Goal: Transaction & Acquisition: Purchase product/service

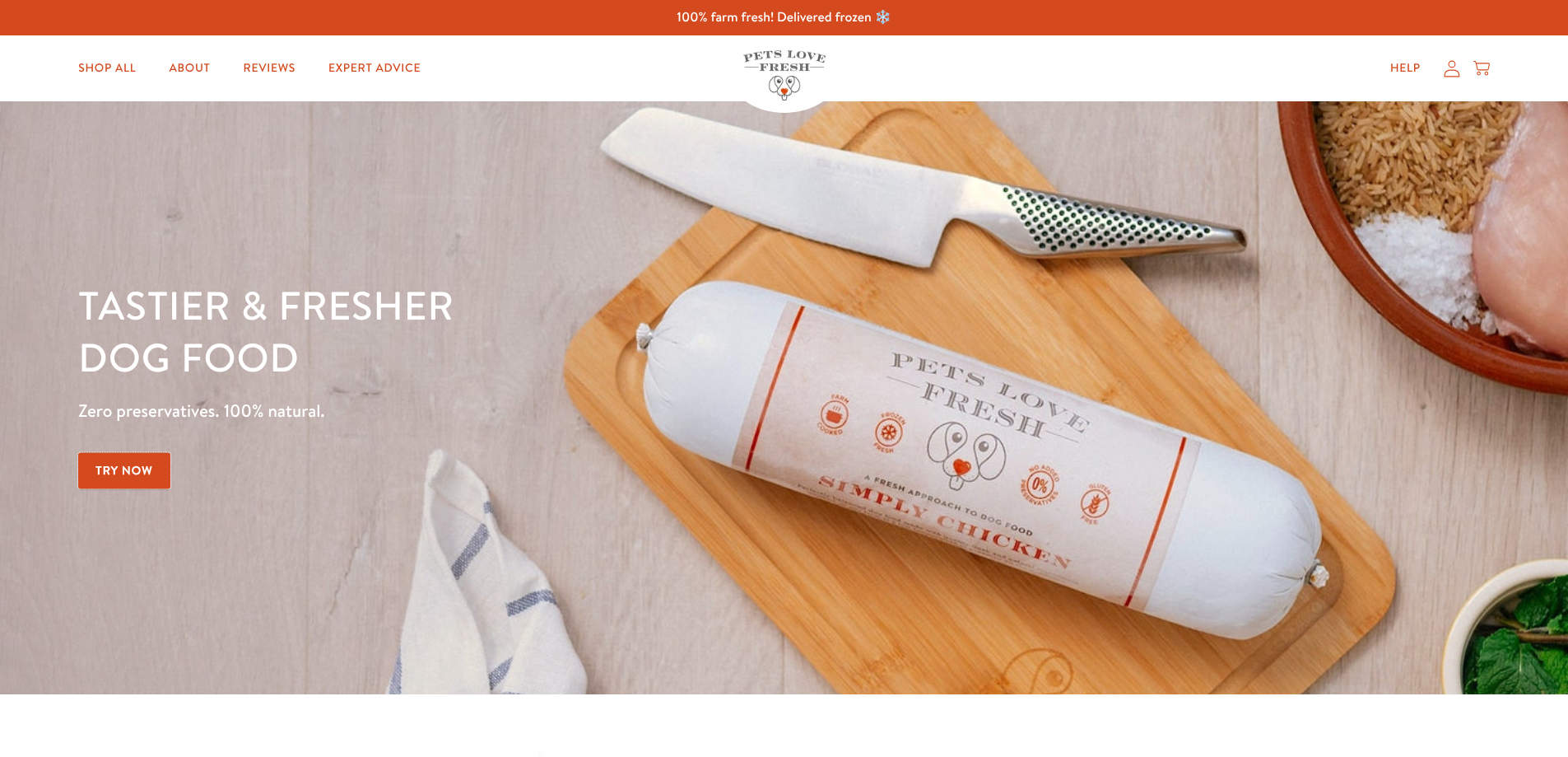
click at [124, 467] on link "Try Now" at bounding box center [124, 471] width 92 height 37
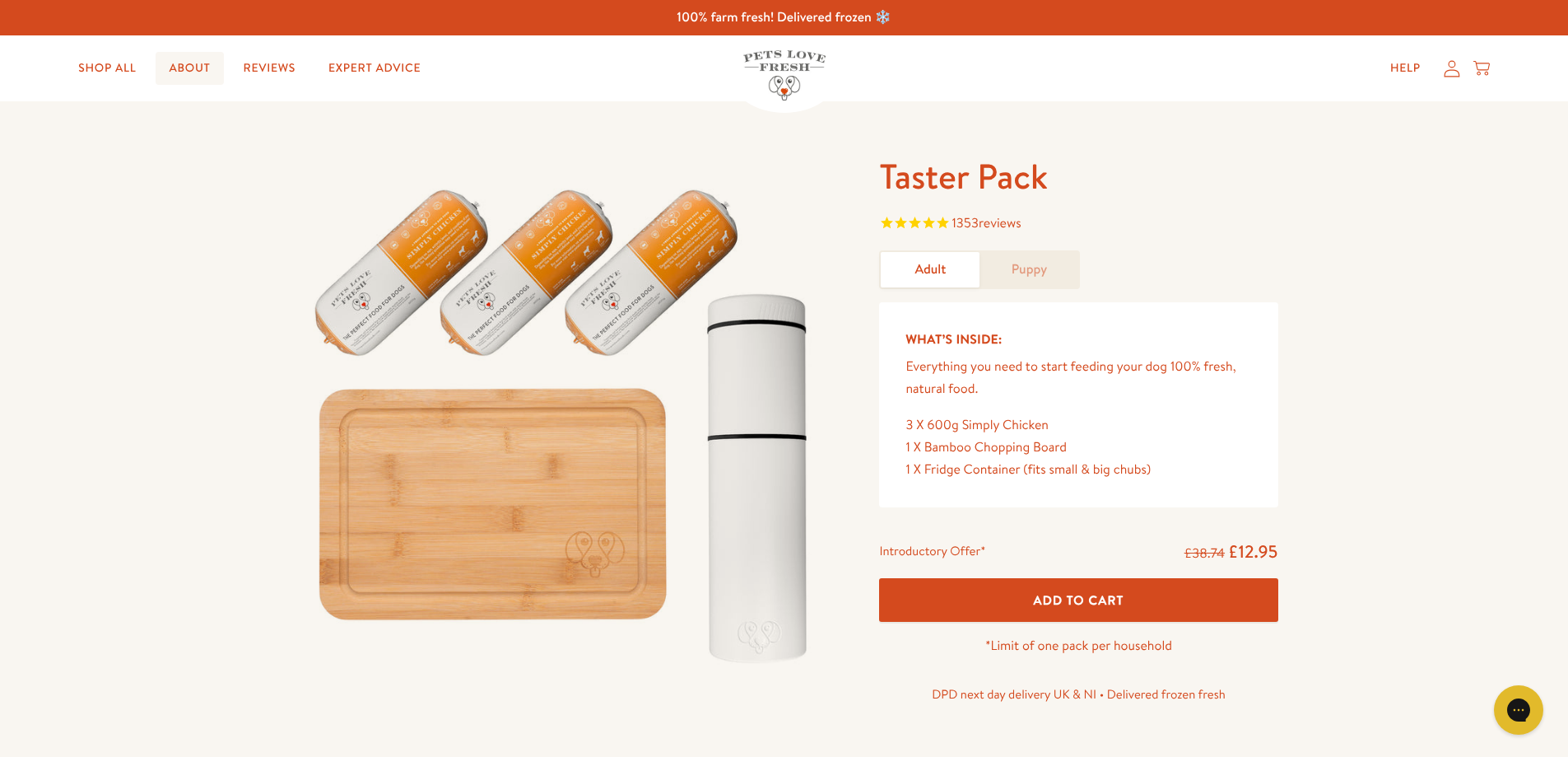
click at [177, 73] on link "About" at bounding box center [189, 68] width 67 height 33
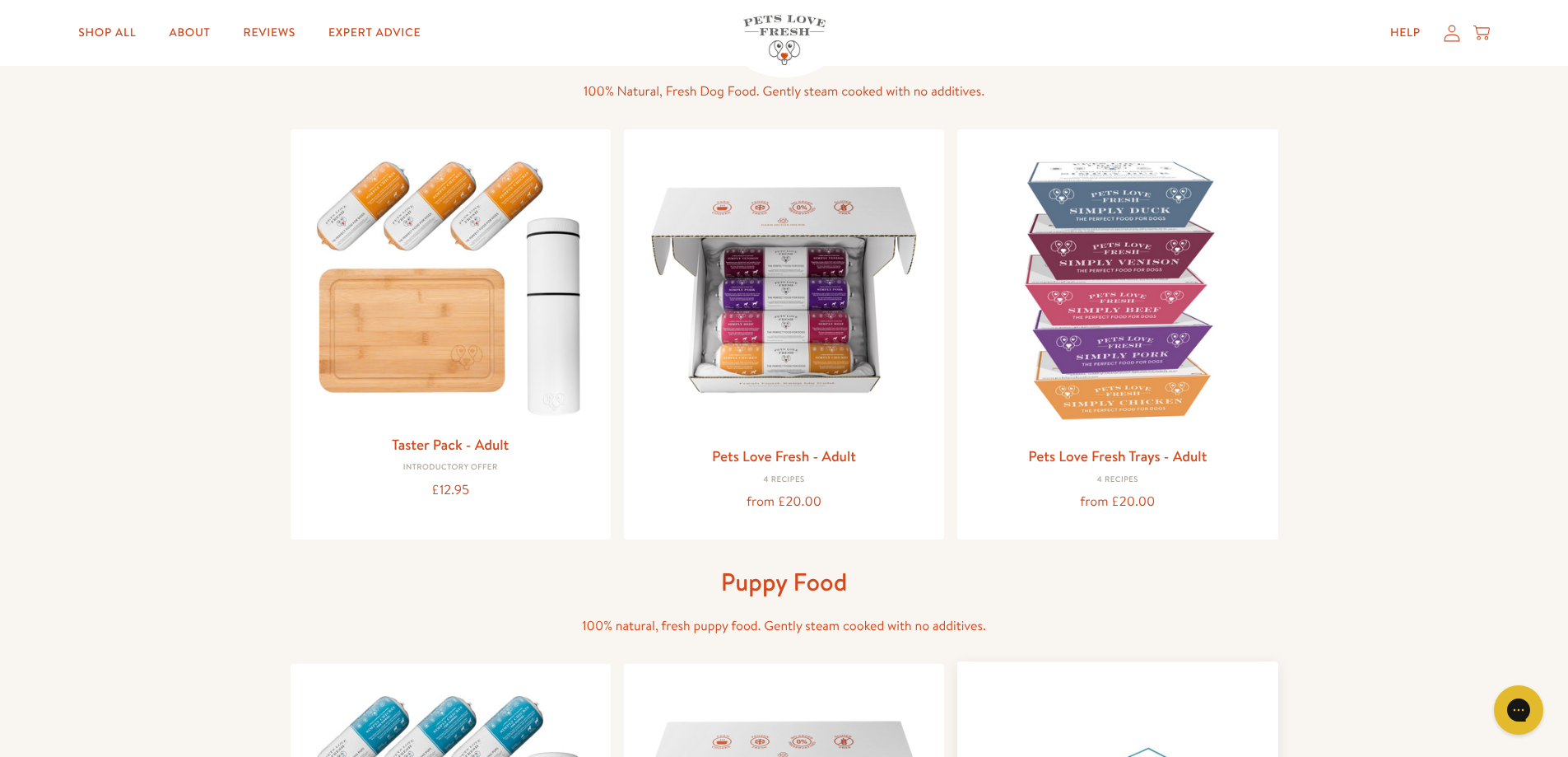
scroll to position [165, 0]
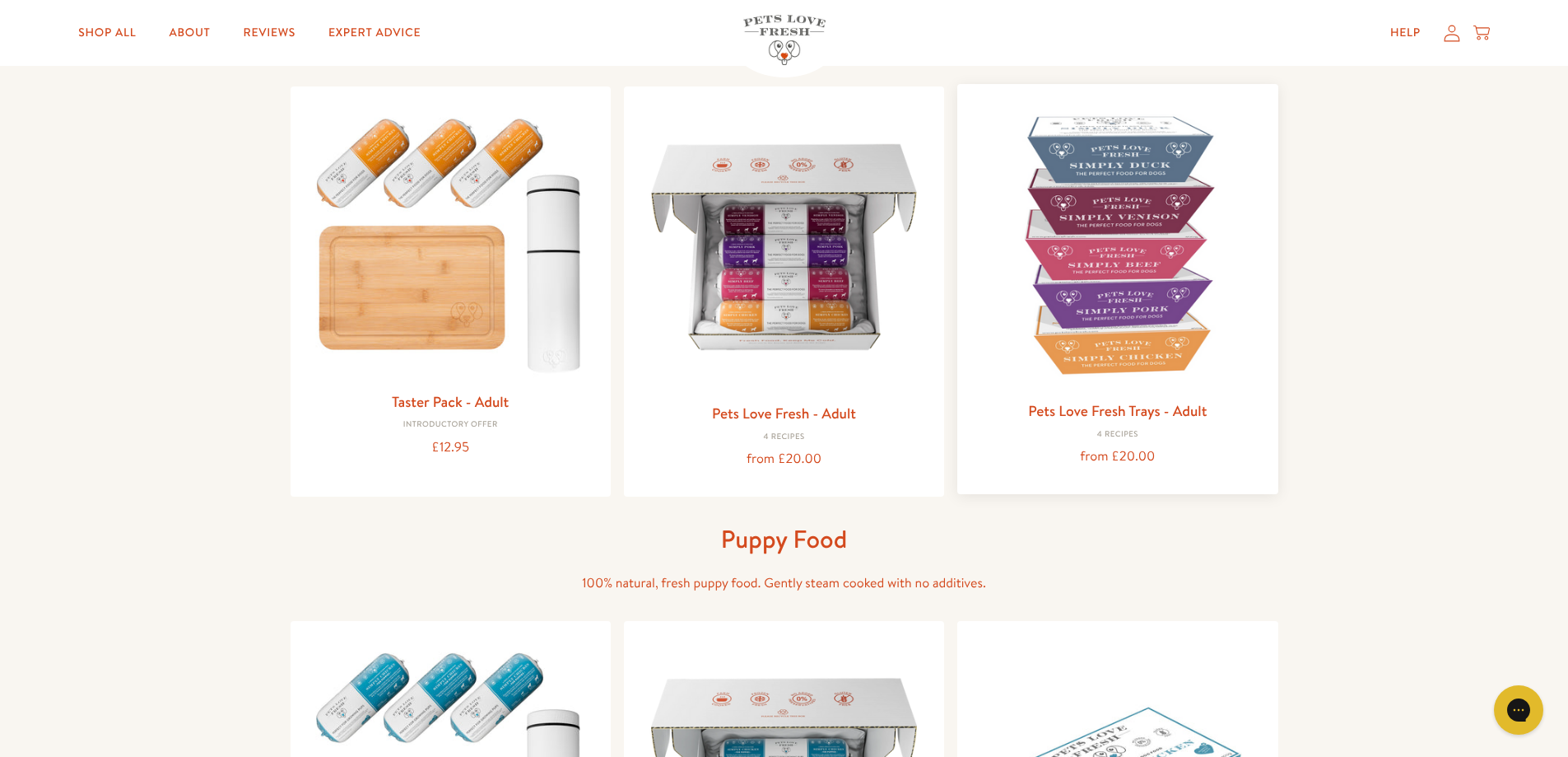
click at [1160, 280] on img at bounding box center [1118, 244] width 294 height 294
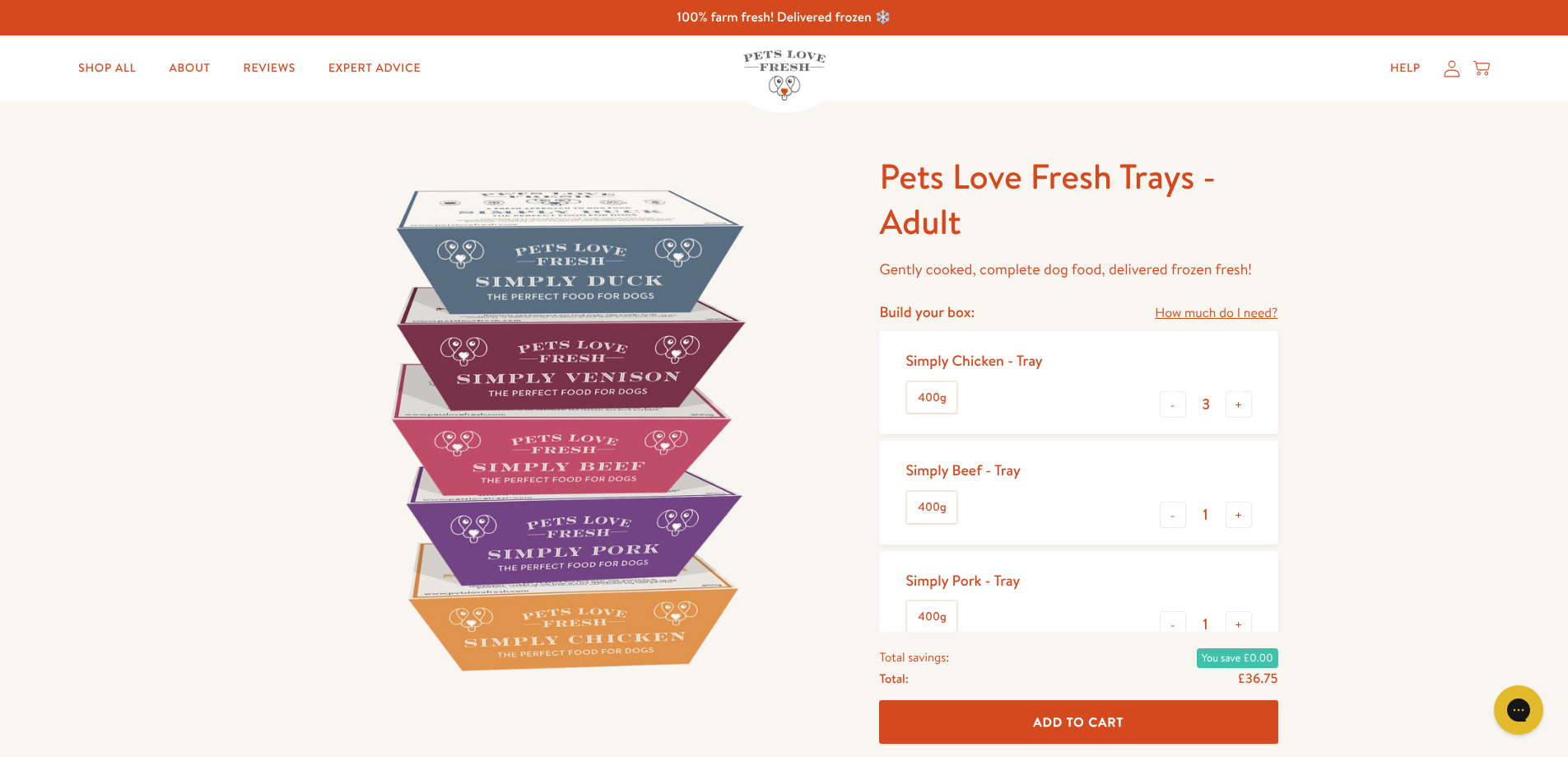
click at [1158, 407] on div "Simply Chicken - Tray 400g - 3 +" at bounding box center [1079, 382] width 398 height 103
click at [1170, 406] on button "-" at bounding box center [1173, 405] width 27 height 27
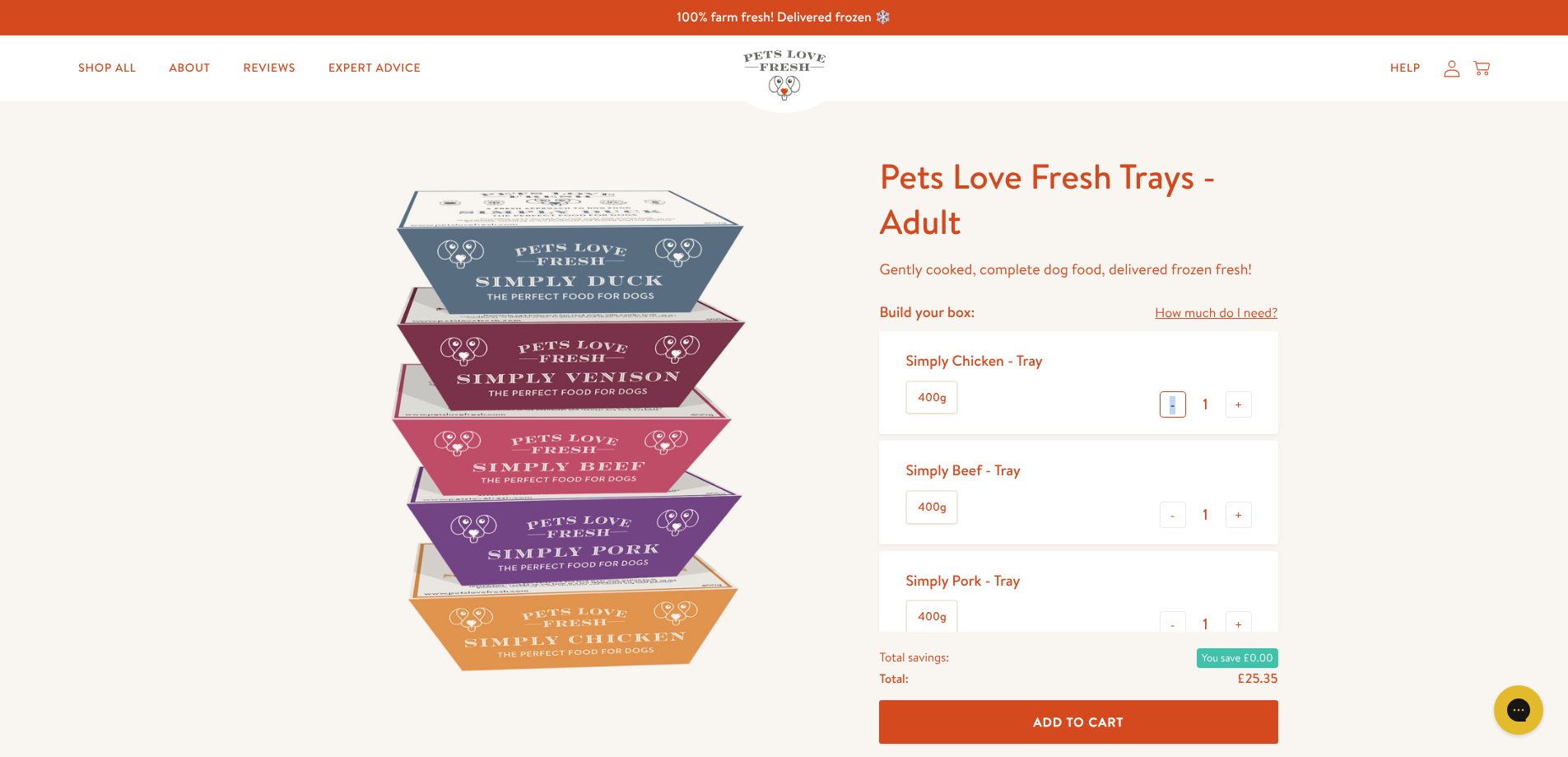
type input "0"
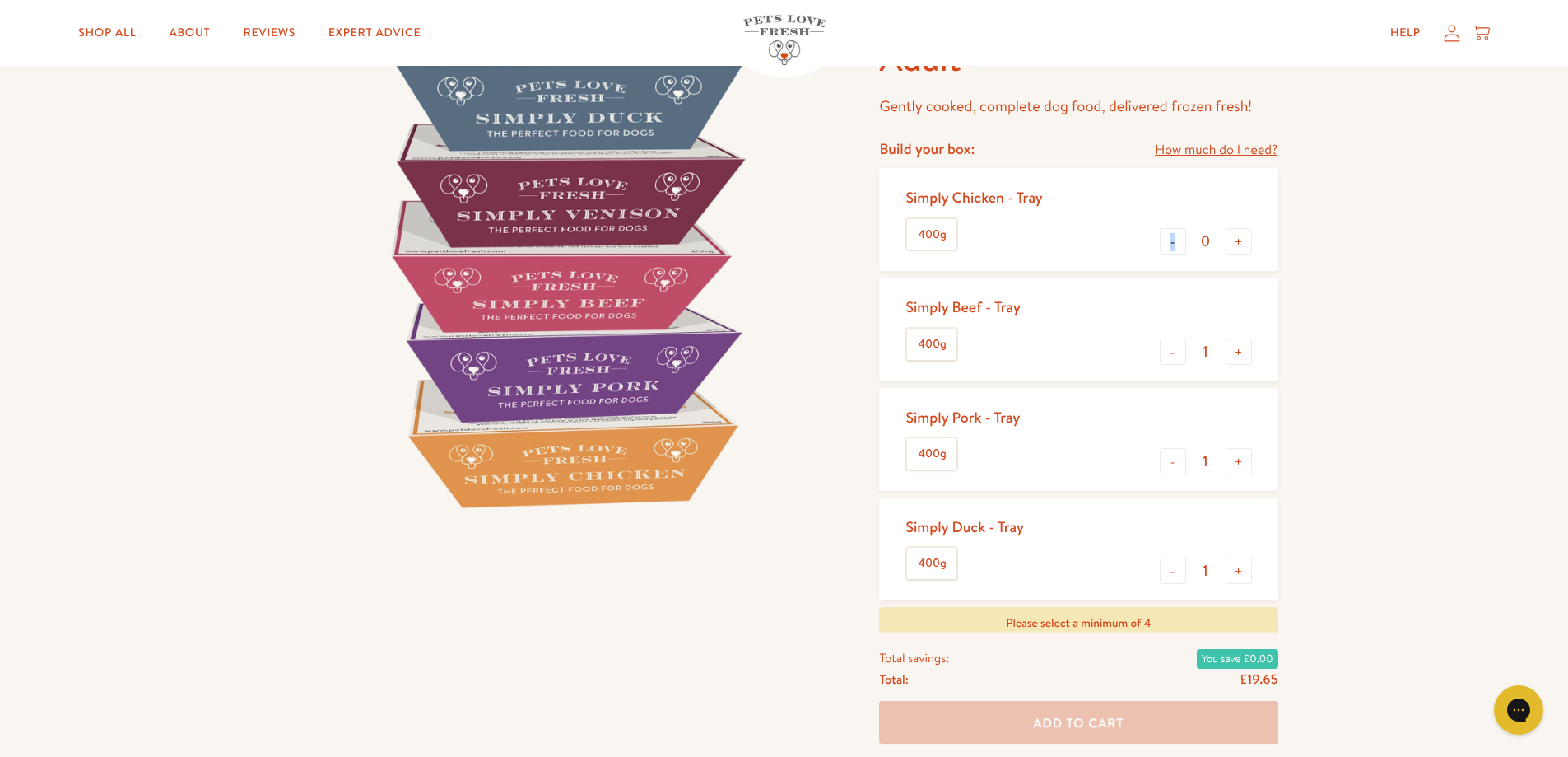
scroll to position [165, 0]
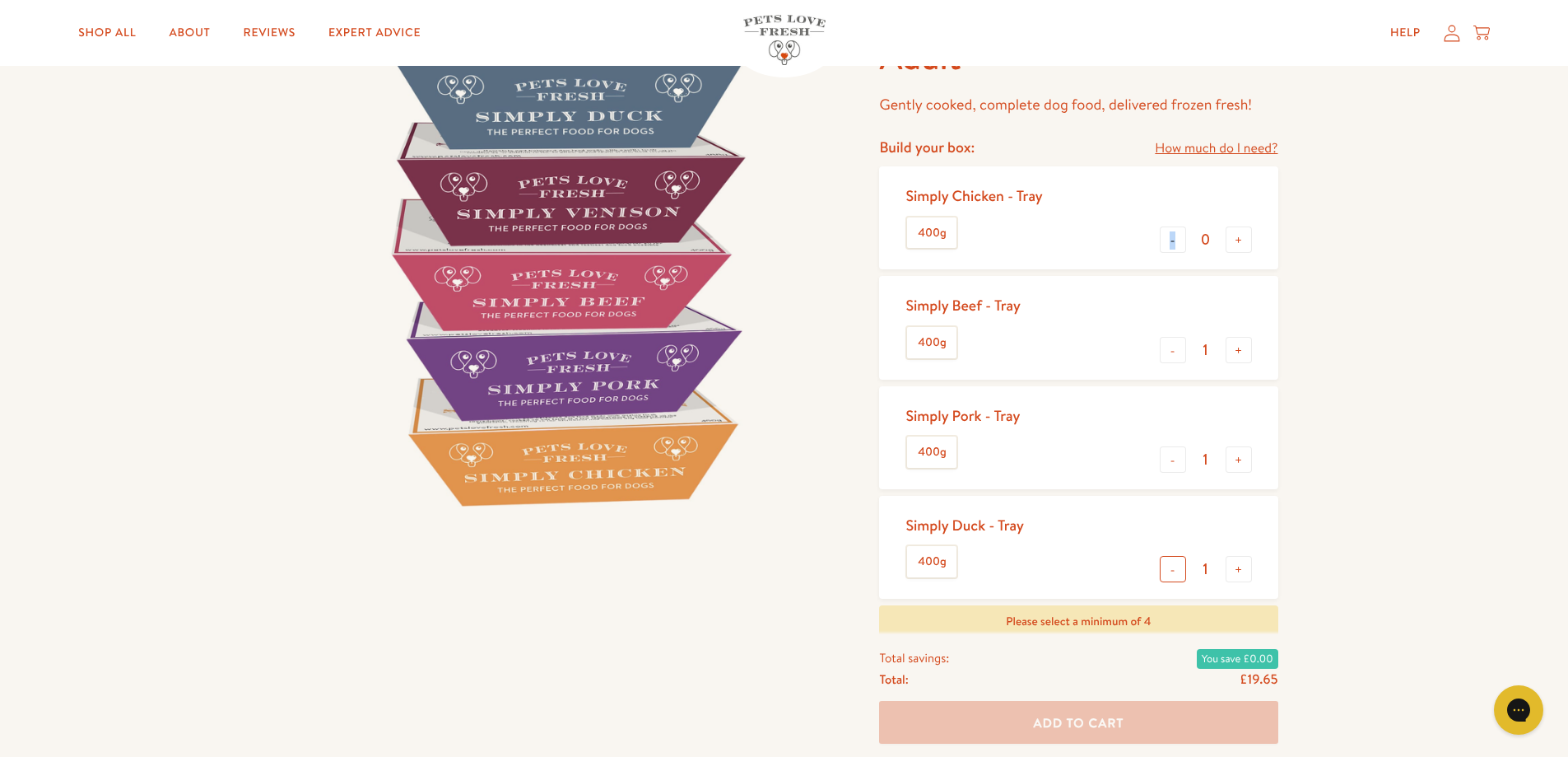
click at [1180, 564] on button "-" at bounding box center [1173, 569] width 27 height 27
type input "0"
click at [1297, 555] on div "Pets Love Fresh Trays - Adult Gently cooked, complete dog food, delivered froze…" at bounding box center [784, 478] width 1568 height 1084
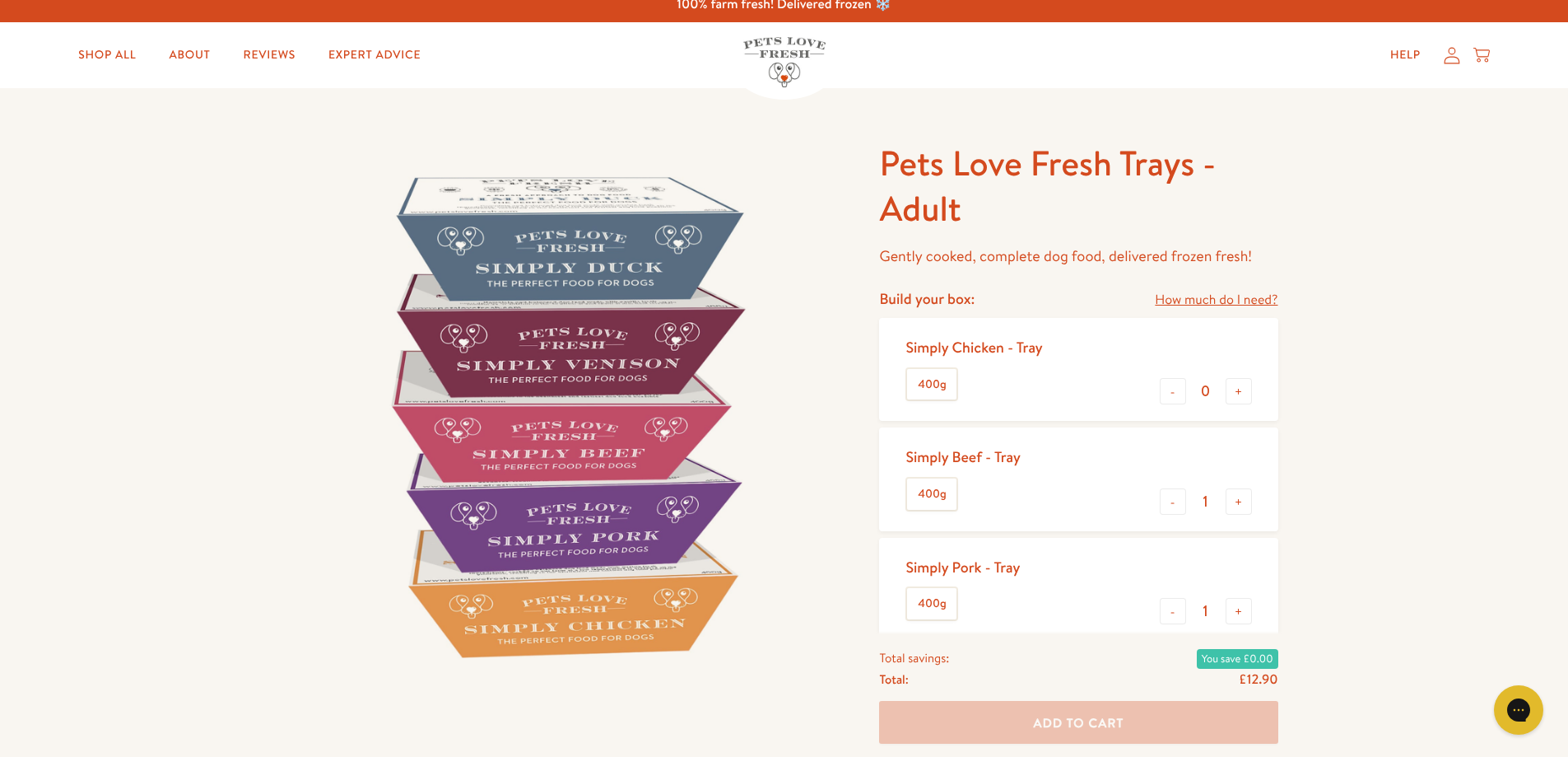
scroll to position [0, 0]
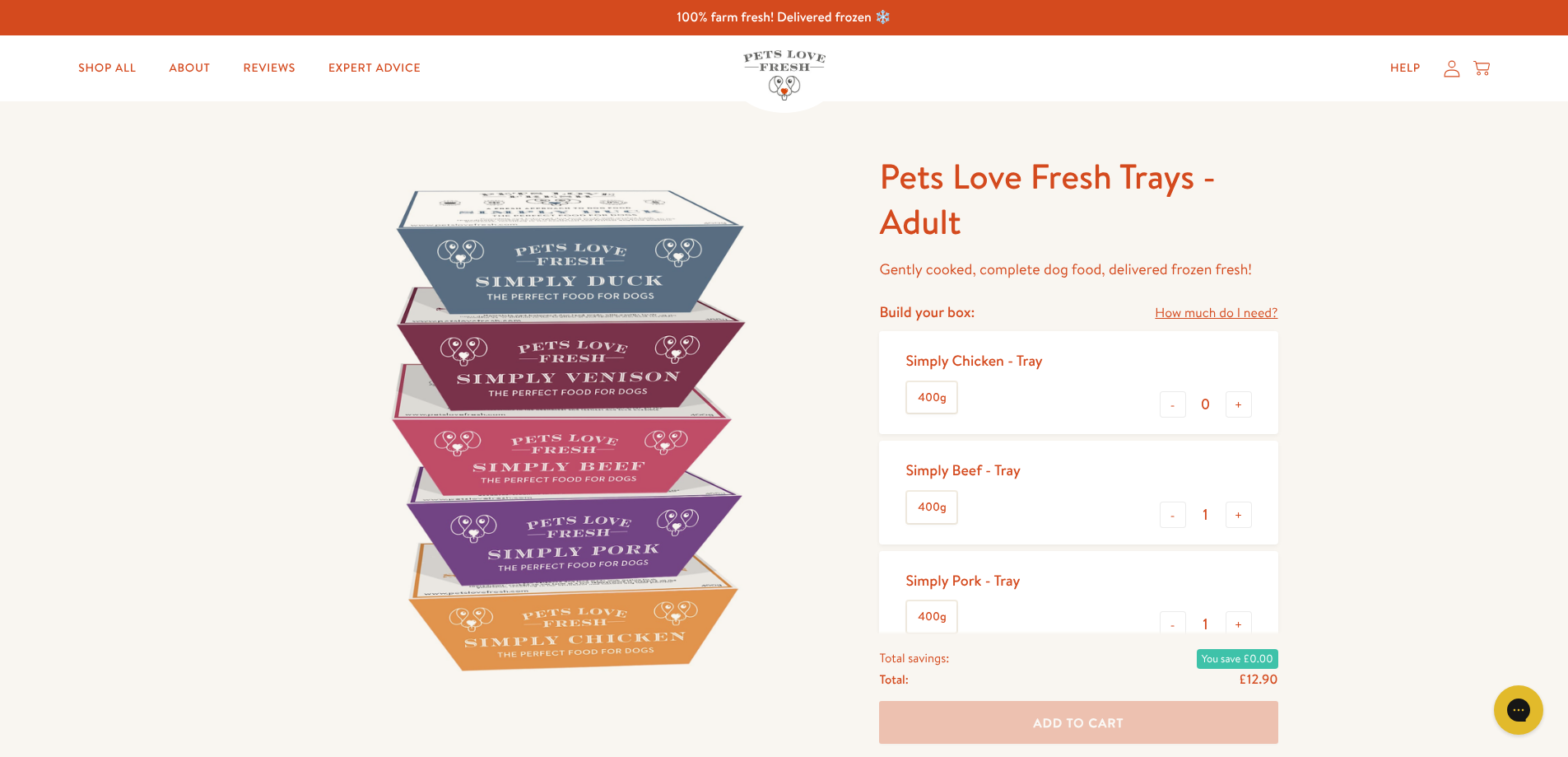
click at [1257, 506] on div "Simply Beef - Tray 400g - 1 +" at bounding box center [1079, 492] width 398 height 103
click at [1238, 514] on button "+" at bounding box center [1239, 515] width 27 height 27
type input "2"
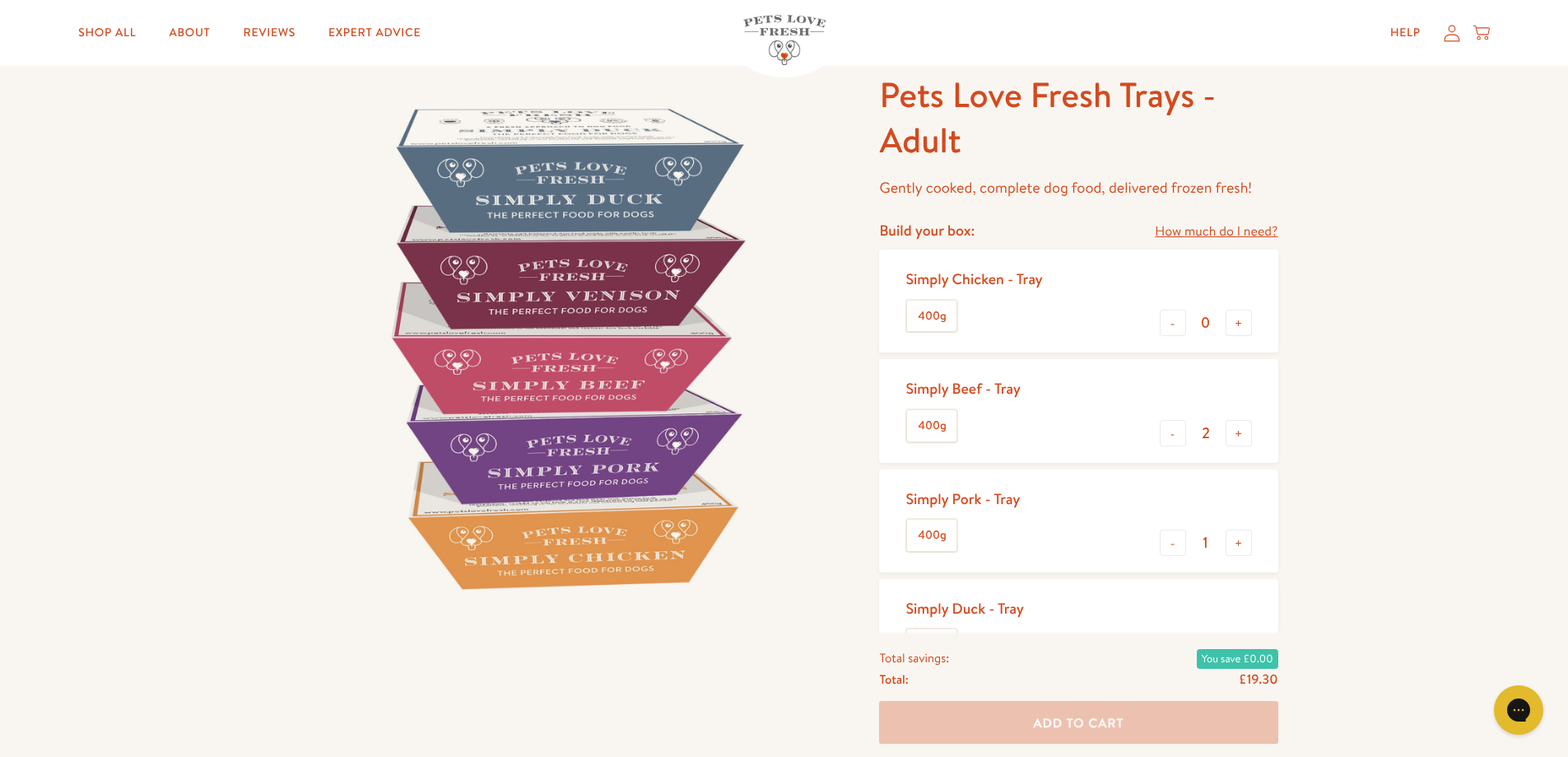
scroll to position [82, 0]
click at [1250, 549] on button "+" at bounding box center [1239, 542] width 27 height 27
type input "2"
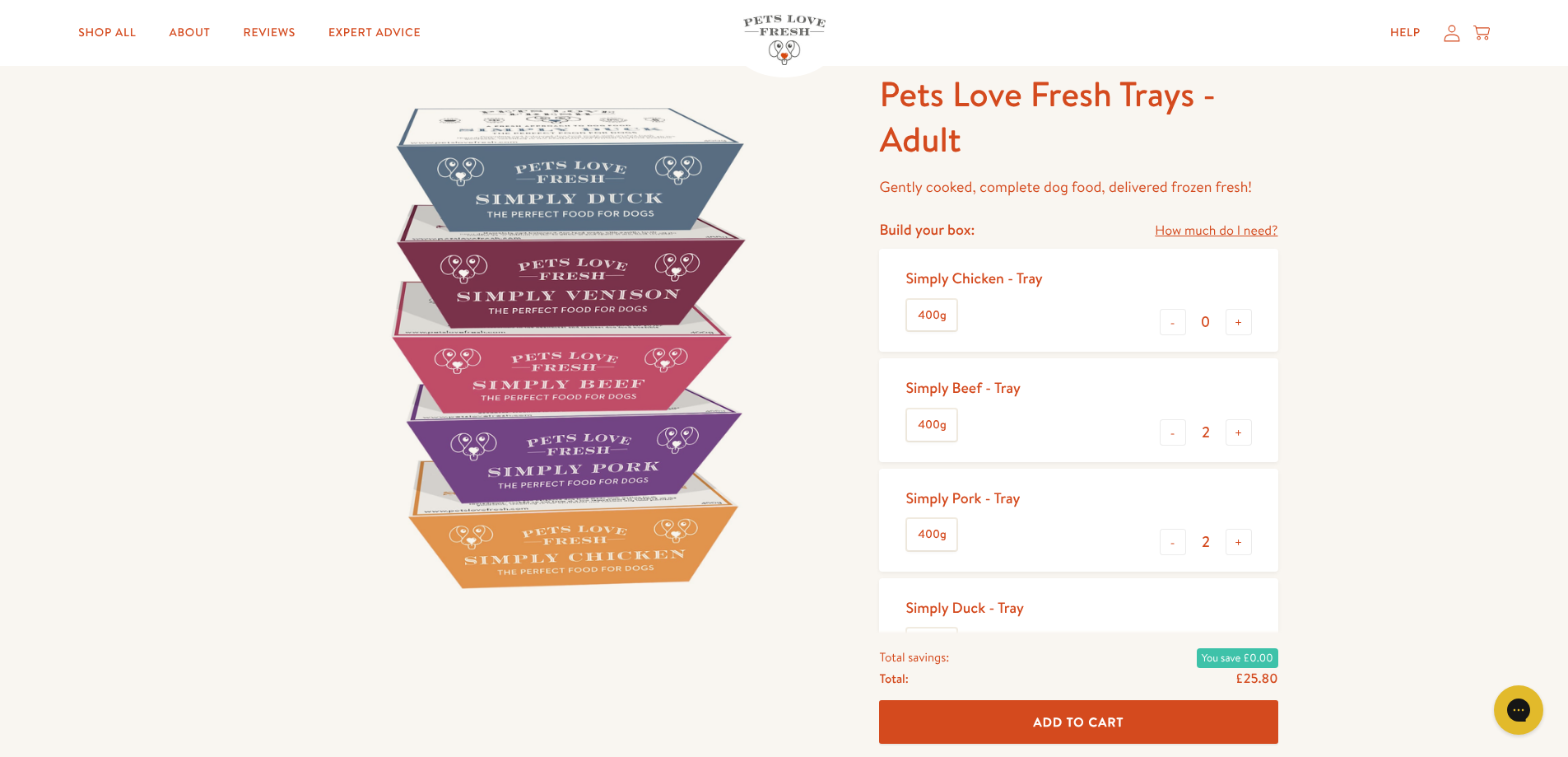
click at [1346, 548] on div "Pets Love Fresh Trays - Adult Gently cooked, complete dog food, delivered froze…" at bounding box center [784, 541] width 1568 height 1045
click at [200, 44] on link "About" at bounding box center [189, 33] width 67 height 33
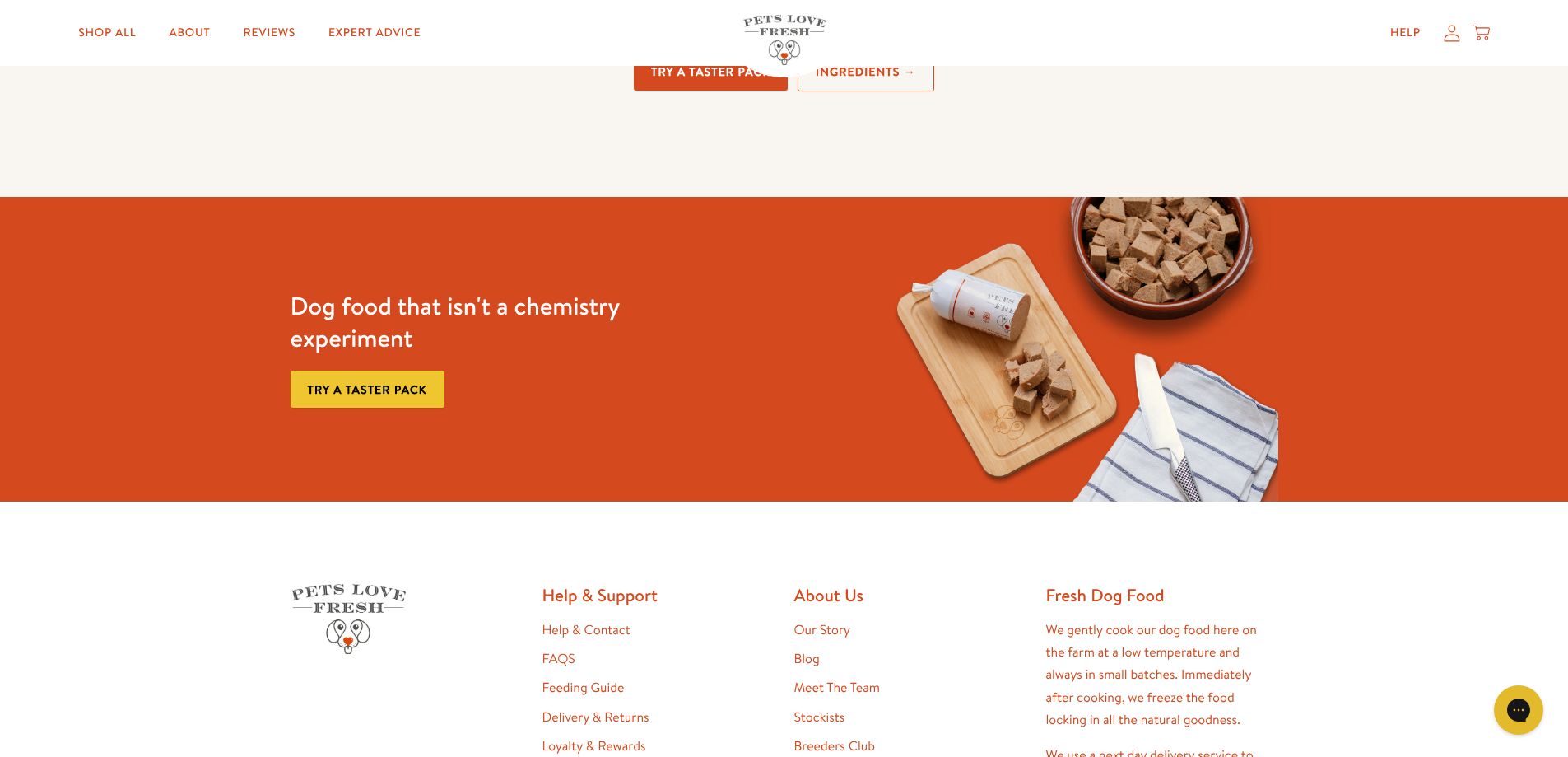
scroll to position [4422, 0]
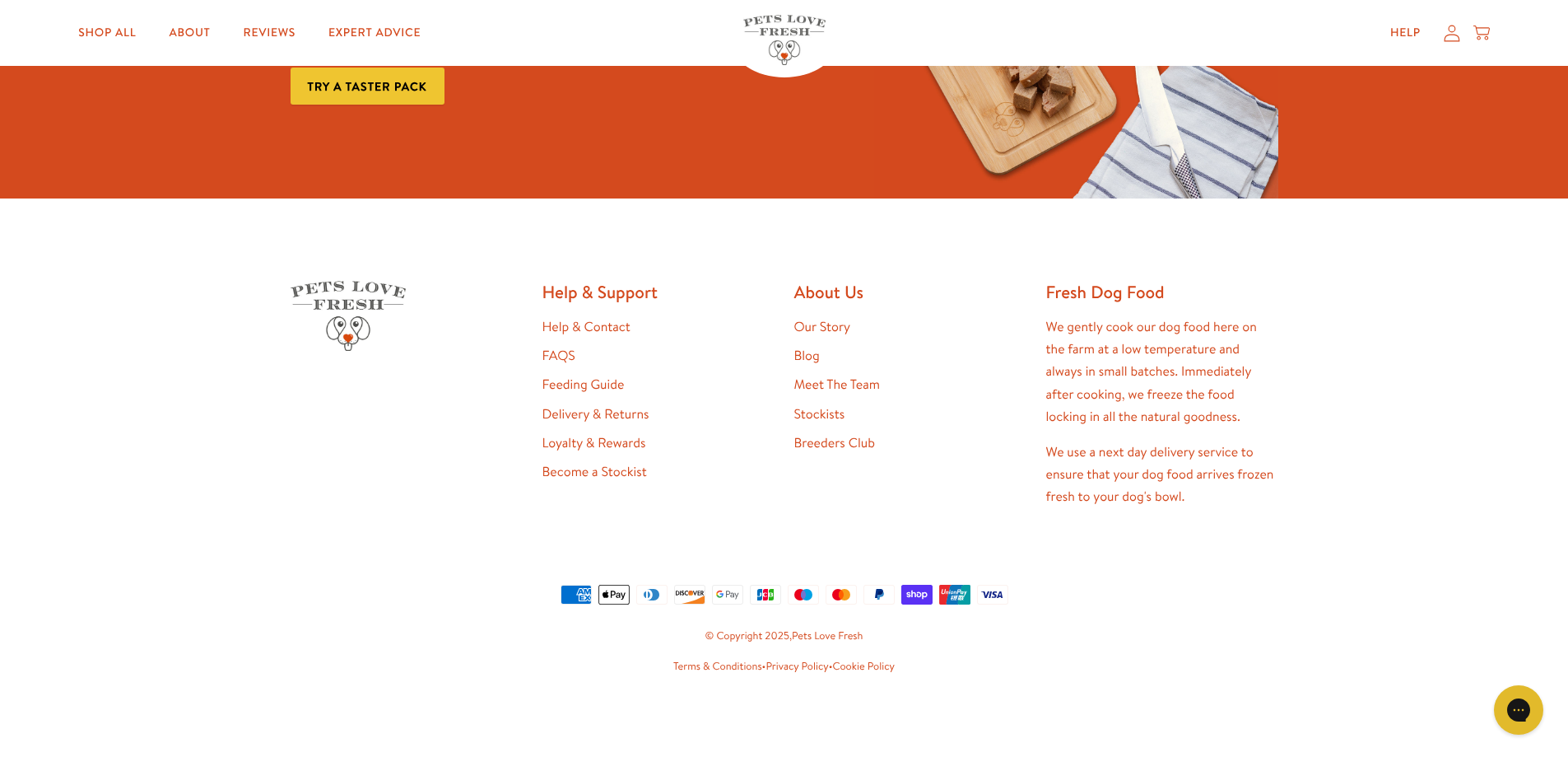
click at [582, 384] on link "Feeding Guide" at bounding box center [583, 384] width 82 height 18
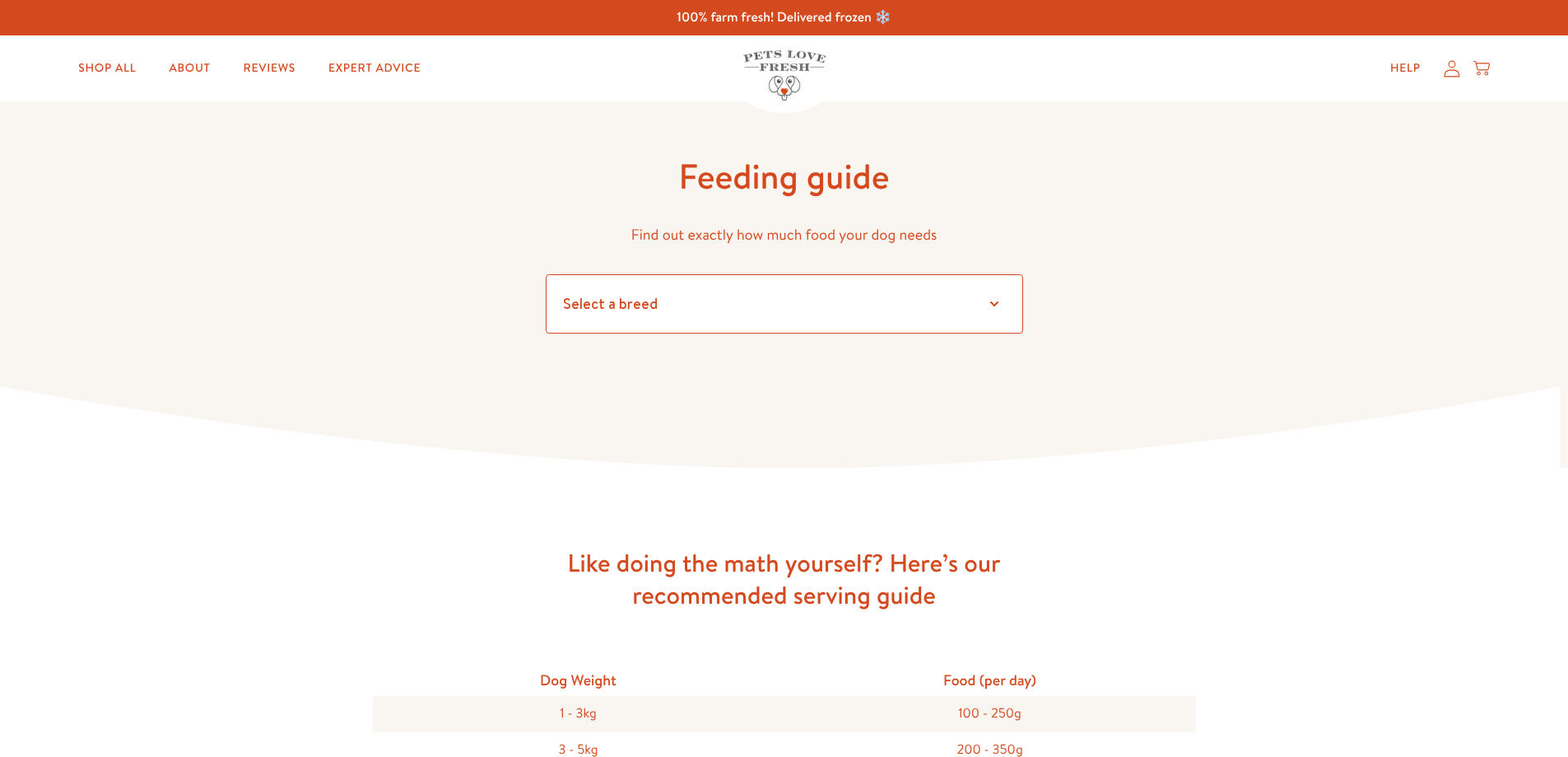
click at [771, 276] on select "Select a breed" at bounding box center [785, 304] width 478 height 59
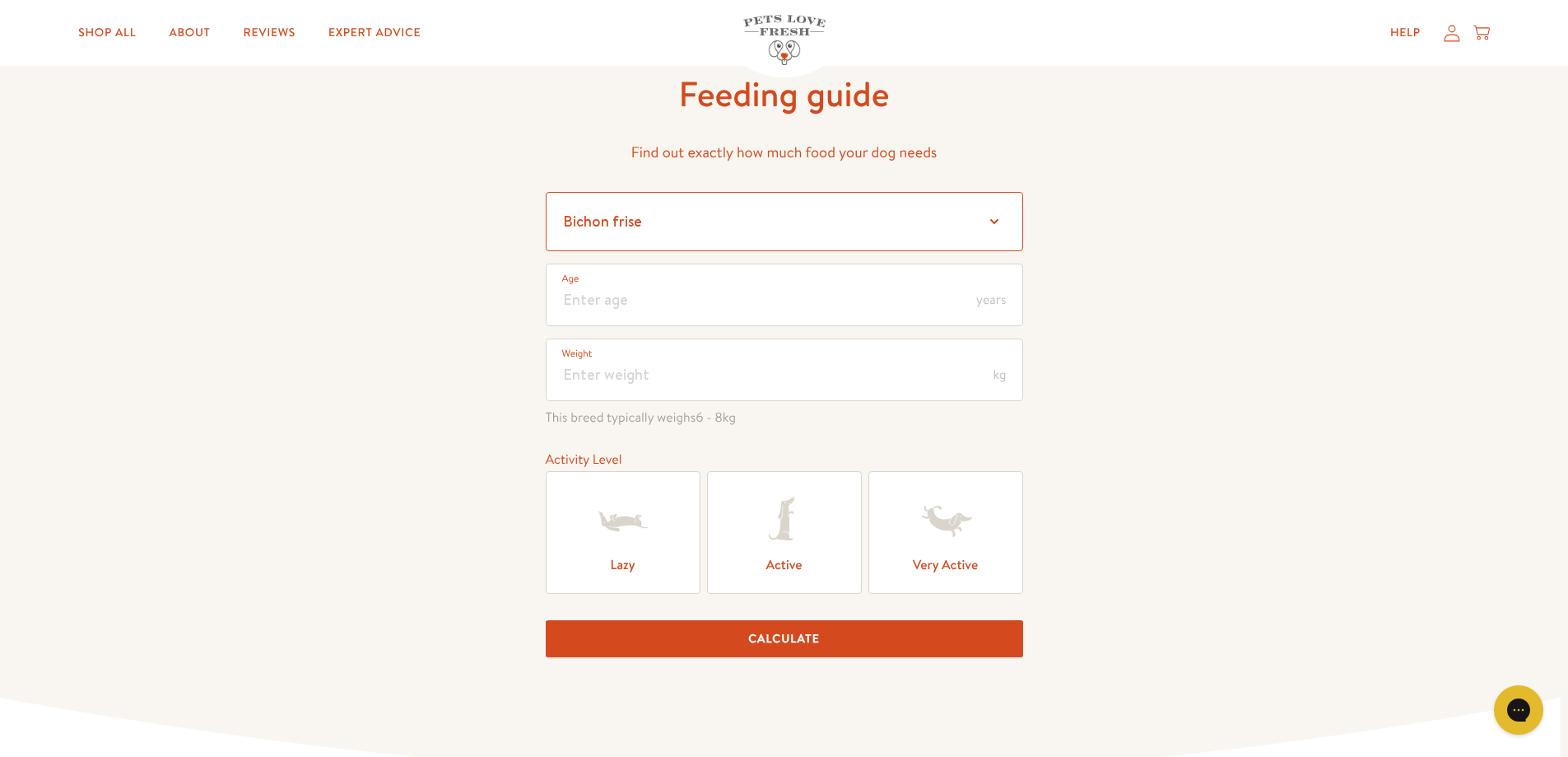
click at [688, 225] on select "Select a breed Affenpinscher Afghan hound Airedale terrier Akita Alaskan Malamu…" at bounding box center [785, 221] width 478 height 59
select select "30"
click at [546, 192] on select "Select a breed Affenpinscher Afghan hound Airedale terrier Akita Alaskan Malamu…" at bounding box center [785, 221] width 478 height 59
click at [664, 307] on input "number" at bounding box center [785, 295] width 478 height 63
type input "1"
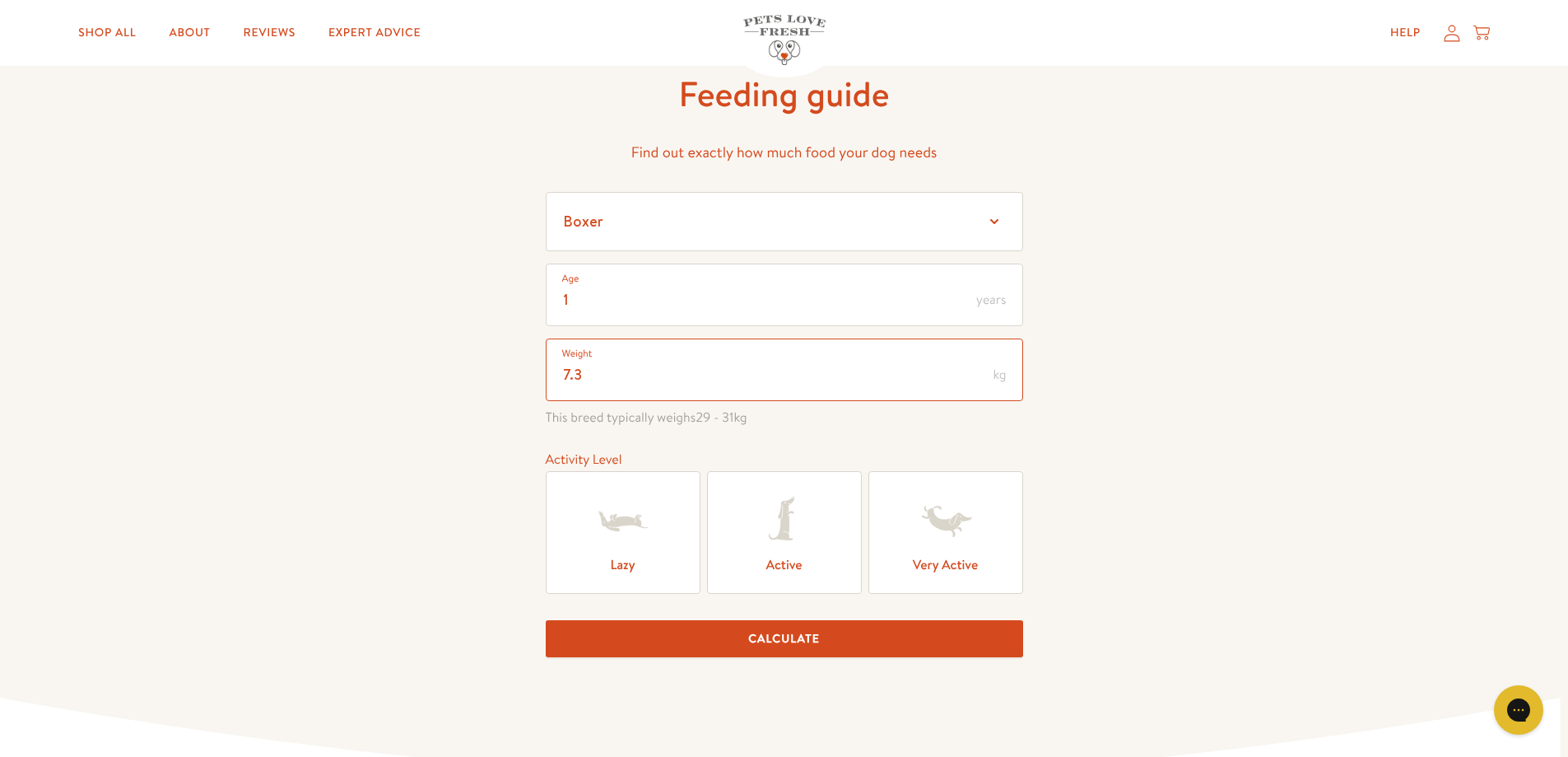
type input "7.3"
click at [778, 566] on label "Active" at bounding box center [784, 532] width 155 height 123
click at [0, 0] on input "Active" at bounding box center [0, 0] width 0 height 0
click at [671, 543] on label "Lazy" at bounding box center [623, 532] width 155 height 123
click at [0, 0] on input "Lazy" at bounding box center [0, 0] width 0 height 0
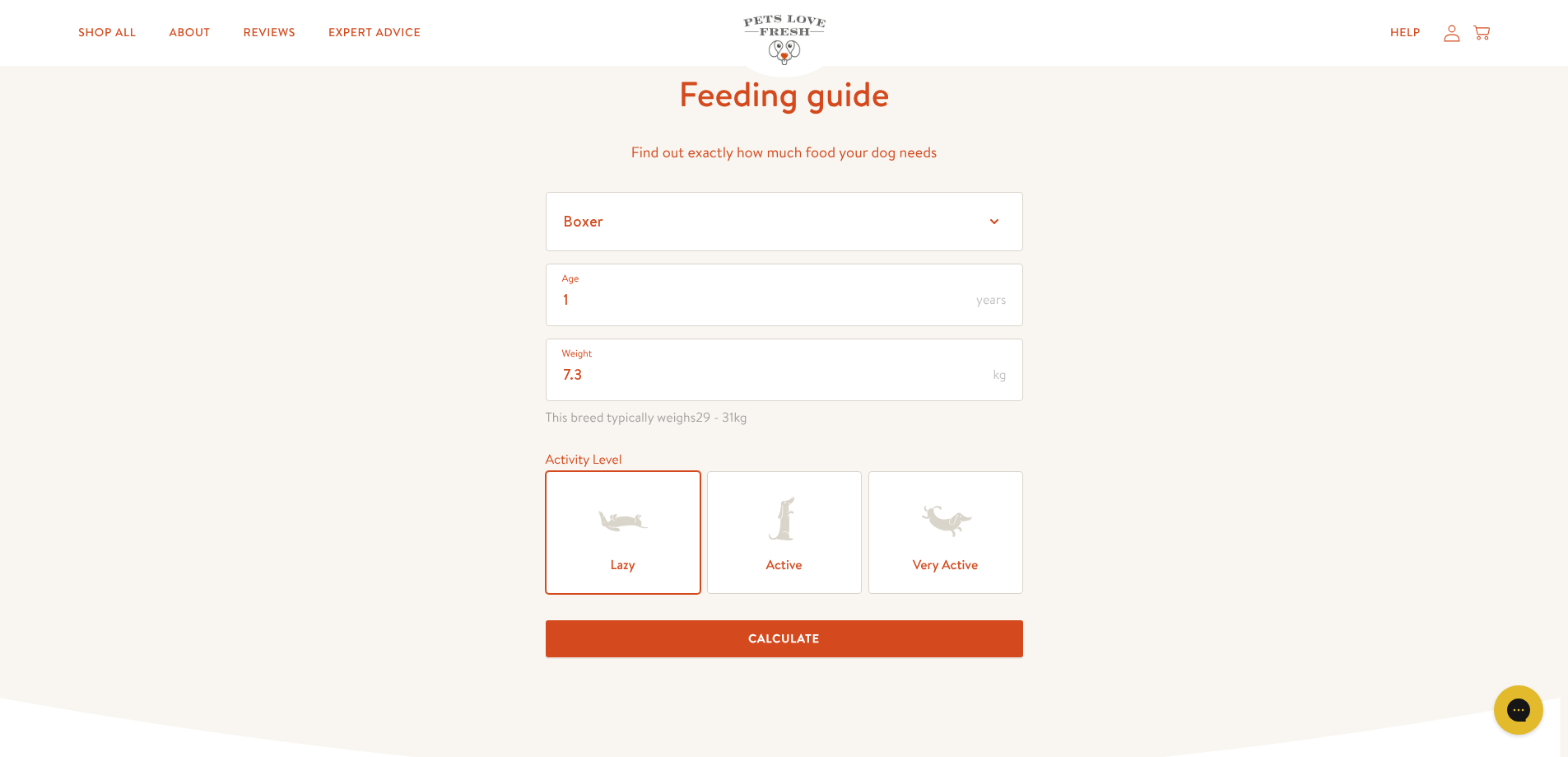
click at [813, 659] on form "Select a breed Affenpinscher Afghan hound Airedale terrier Akita Alaskan Malamu…" at bounding box center [785, 431] width 478 height 479
click at [817, 644] on button "Calculate" at bounding box center [785, 639] width 478 height 37
click at [915, 376] on input "7.3" at bounding box center [785, 369] width 478 height 63
type input "7"
click at [881, 643] on button "Calculate" at bounding box center [785, 639] width 478 height 37
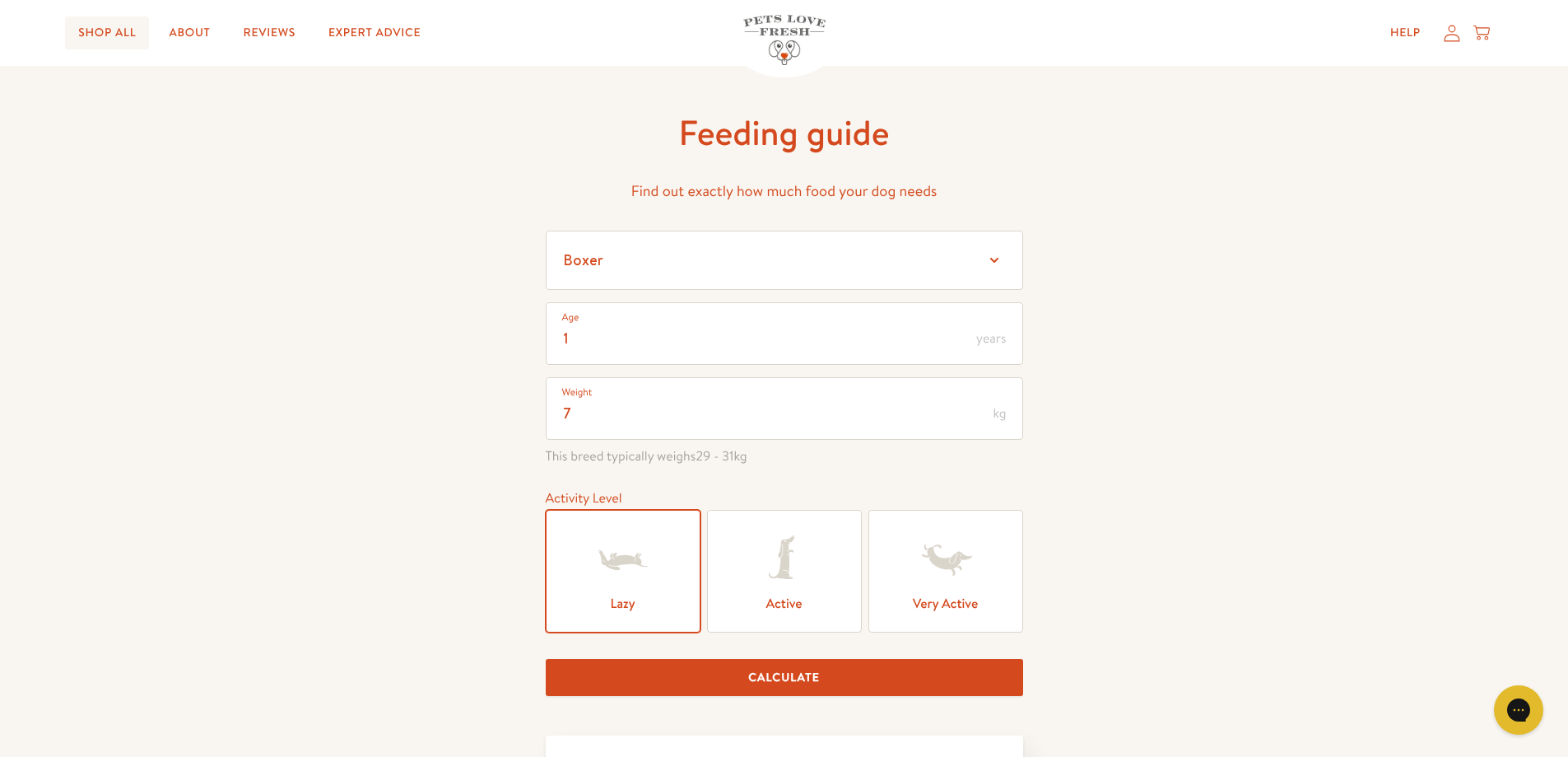
scroll to position [38, 0]
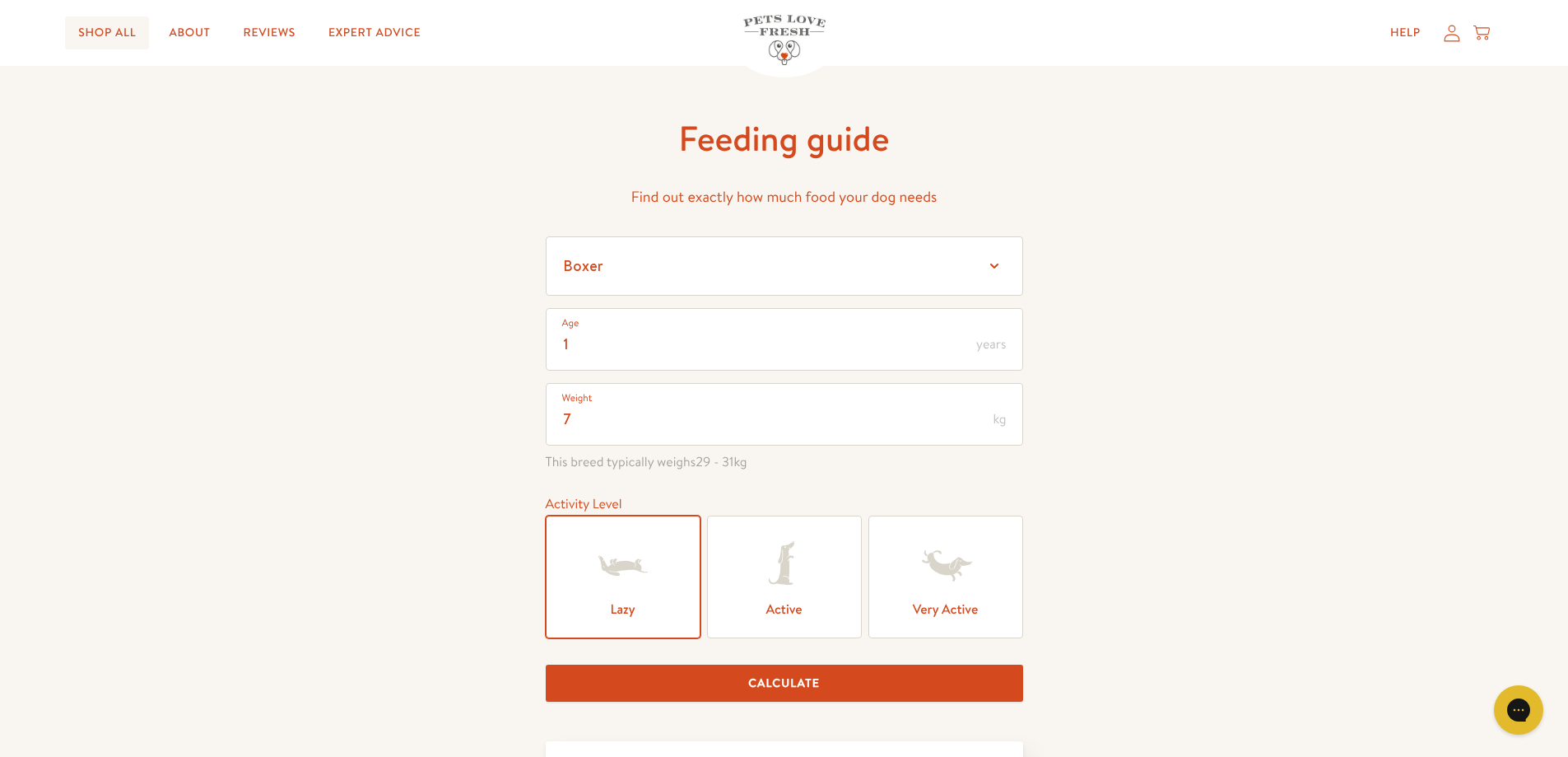
click at [128, 35] on link "Shop All" at bounding box center [106, 33] width 84 height 33
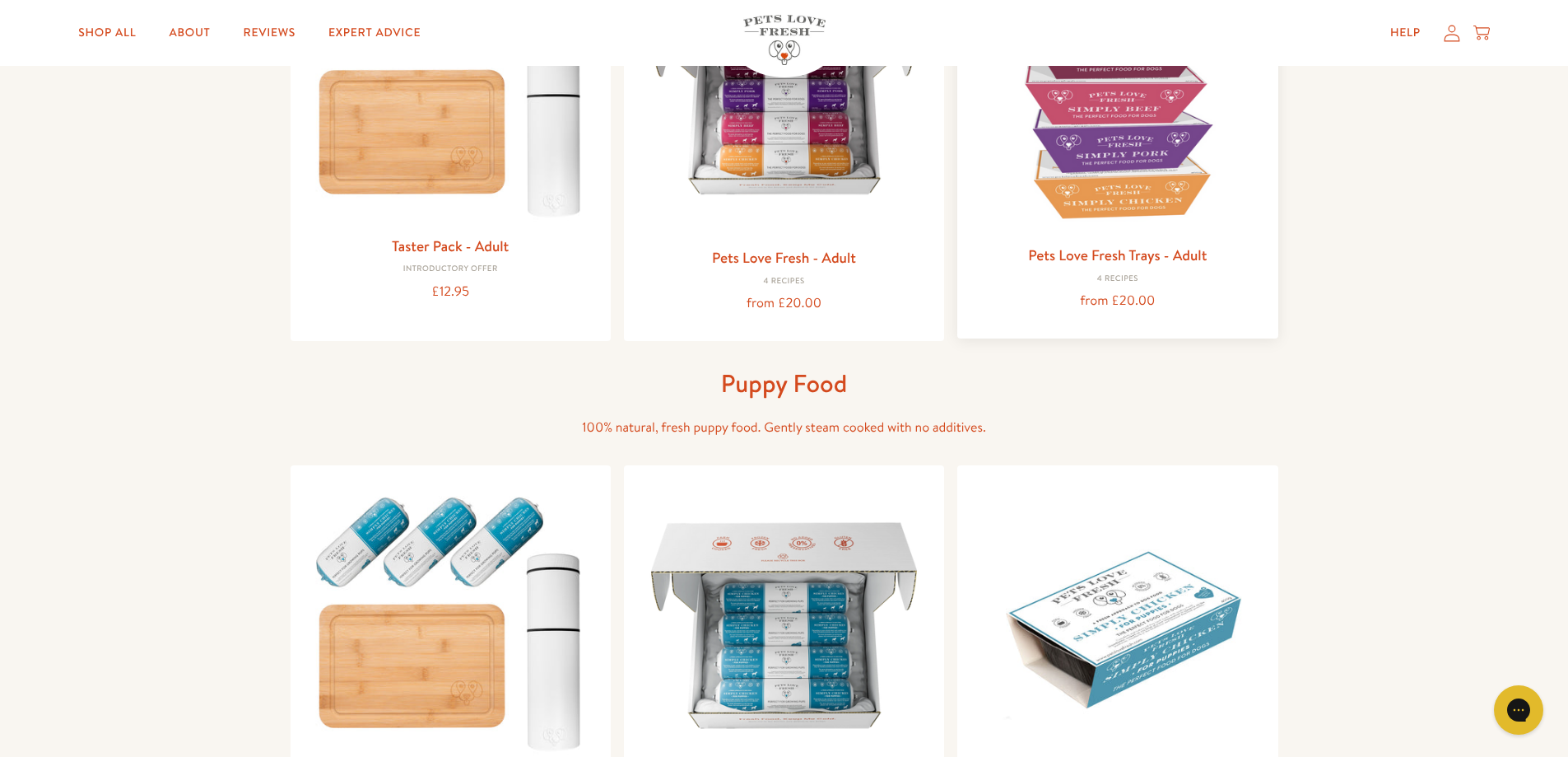
scroll to position [165, 0]
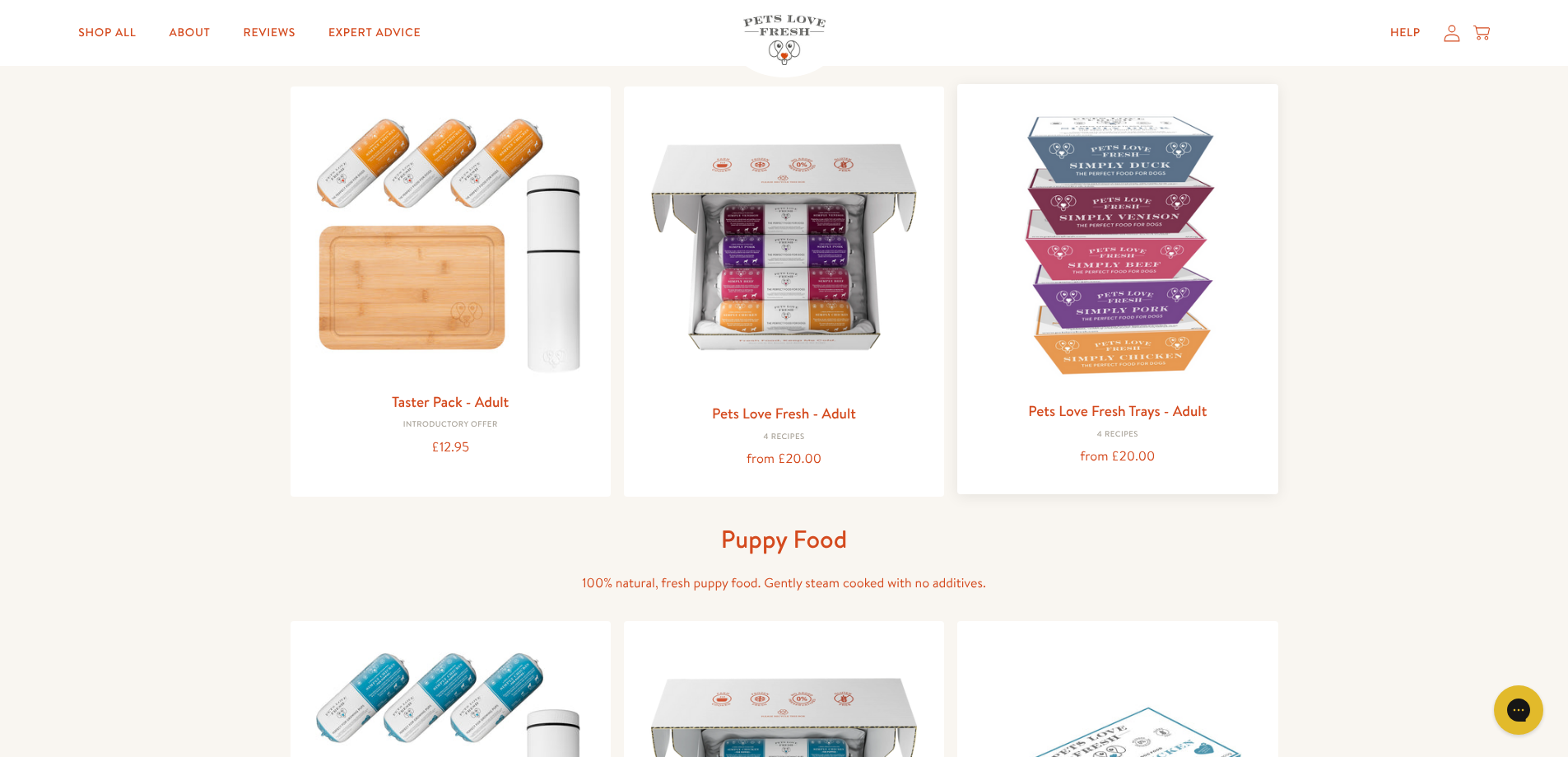
click at [1150, 353] on img at bounding box center [1118, 244] width 294 height 294
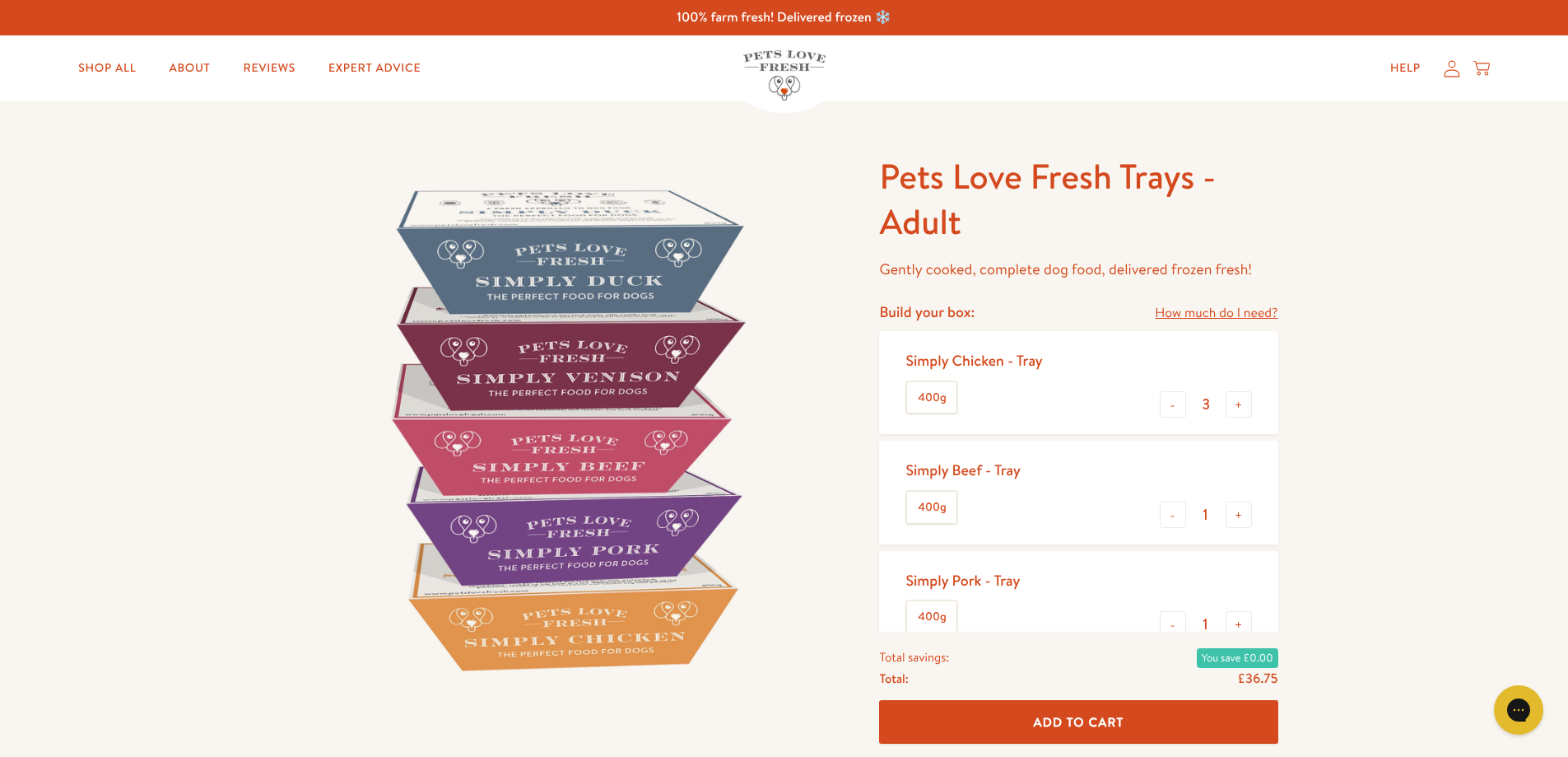
click at [1208, 315] on link "How much do I need?" at bounding box center [1216, 313] width 123 height 22
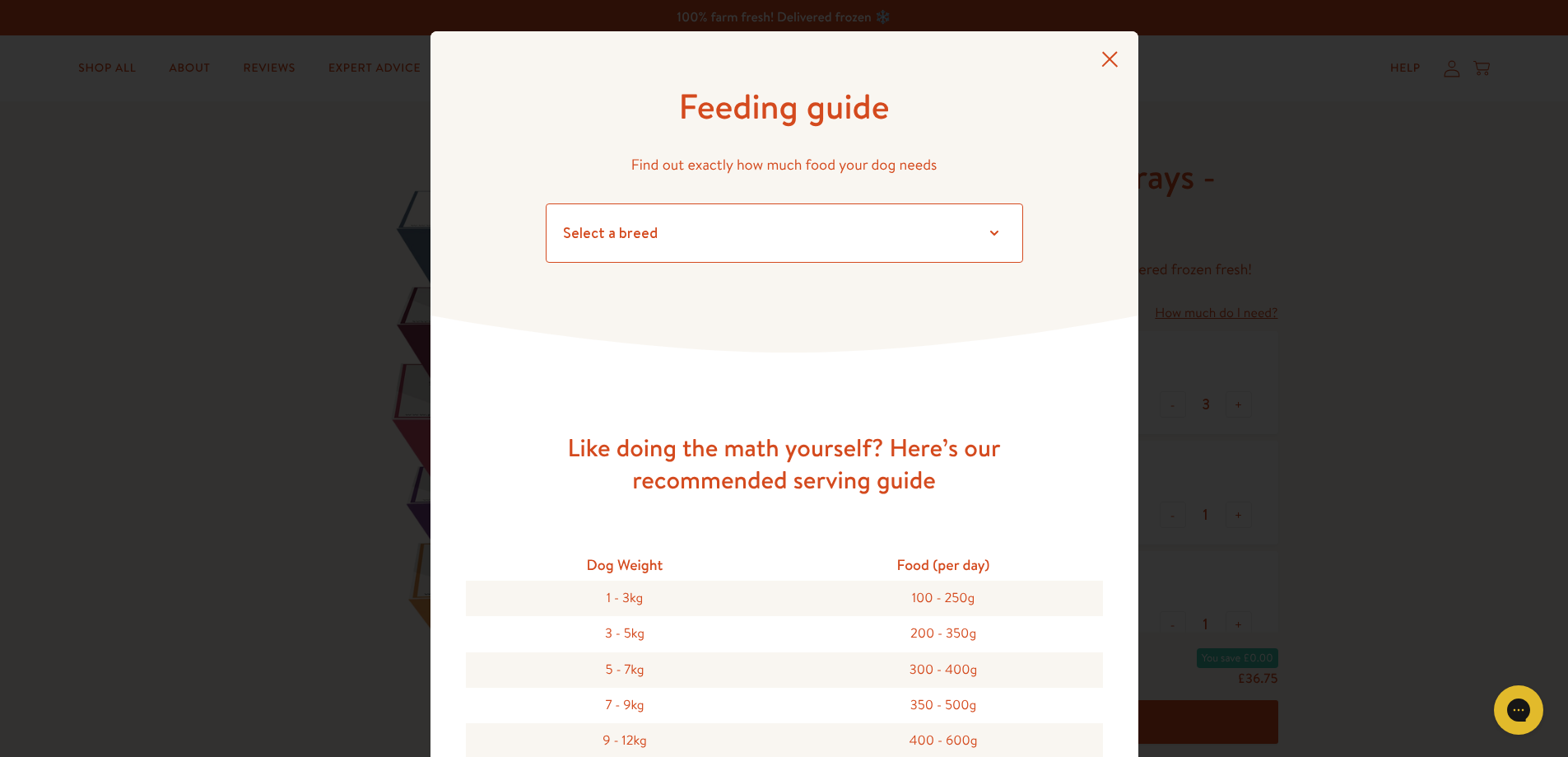
click at [790, 235] on select "Select a breed Affenpinscher Afghan hound Airedale terrier Akita Alaskan Malamu…" at bounding box center [785, 233] width 478 height 59
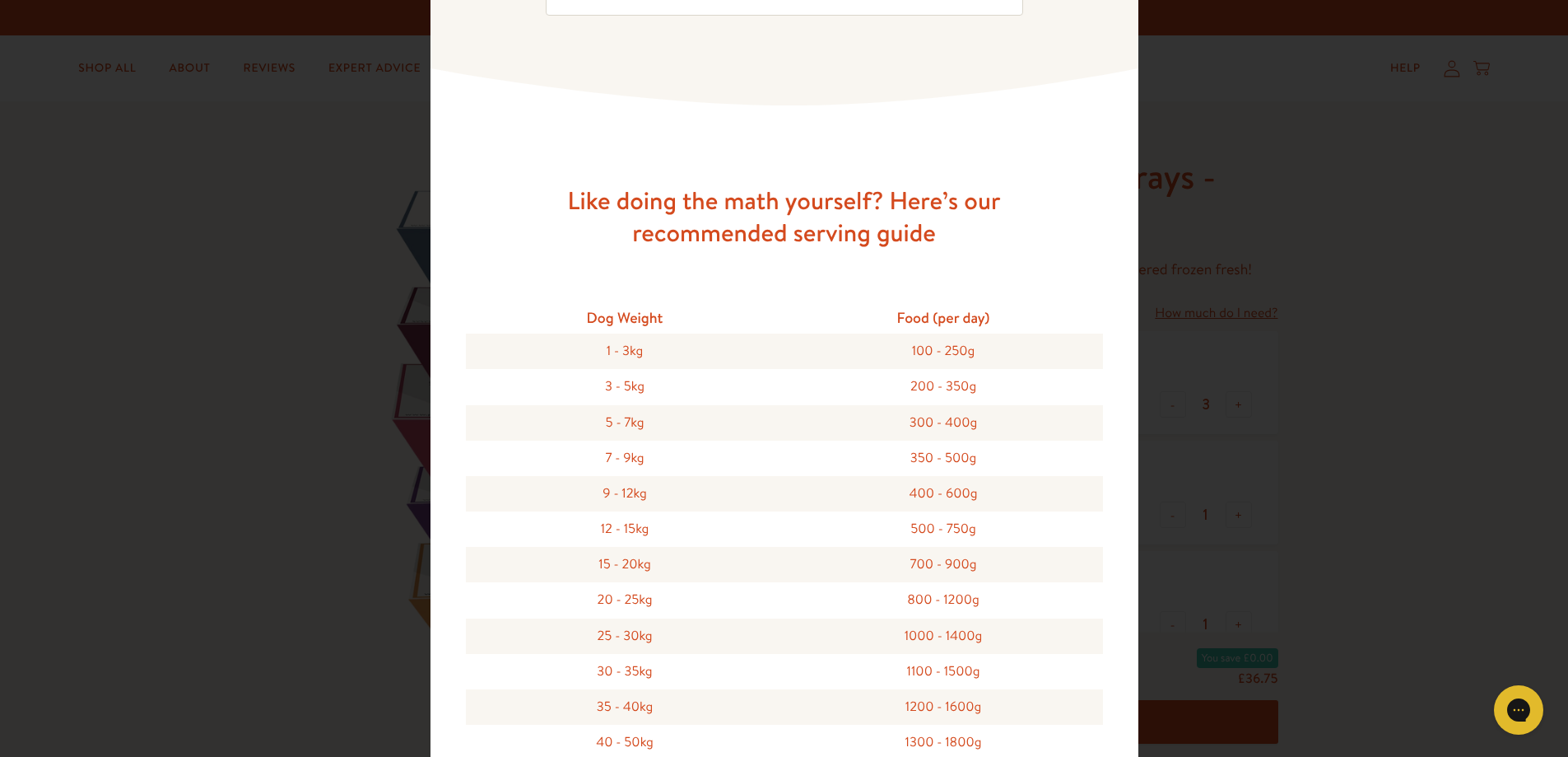
click at [1439, 385] on div "Feeding guide Find out exactly how much food your dog needs Select a breed Affe…" at bounding box center [784, 378] width 1568 height 757
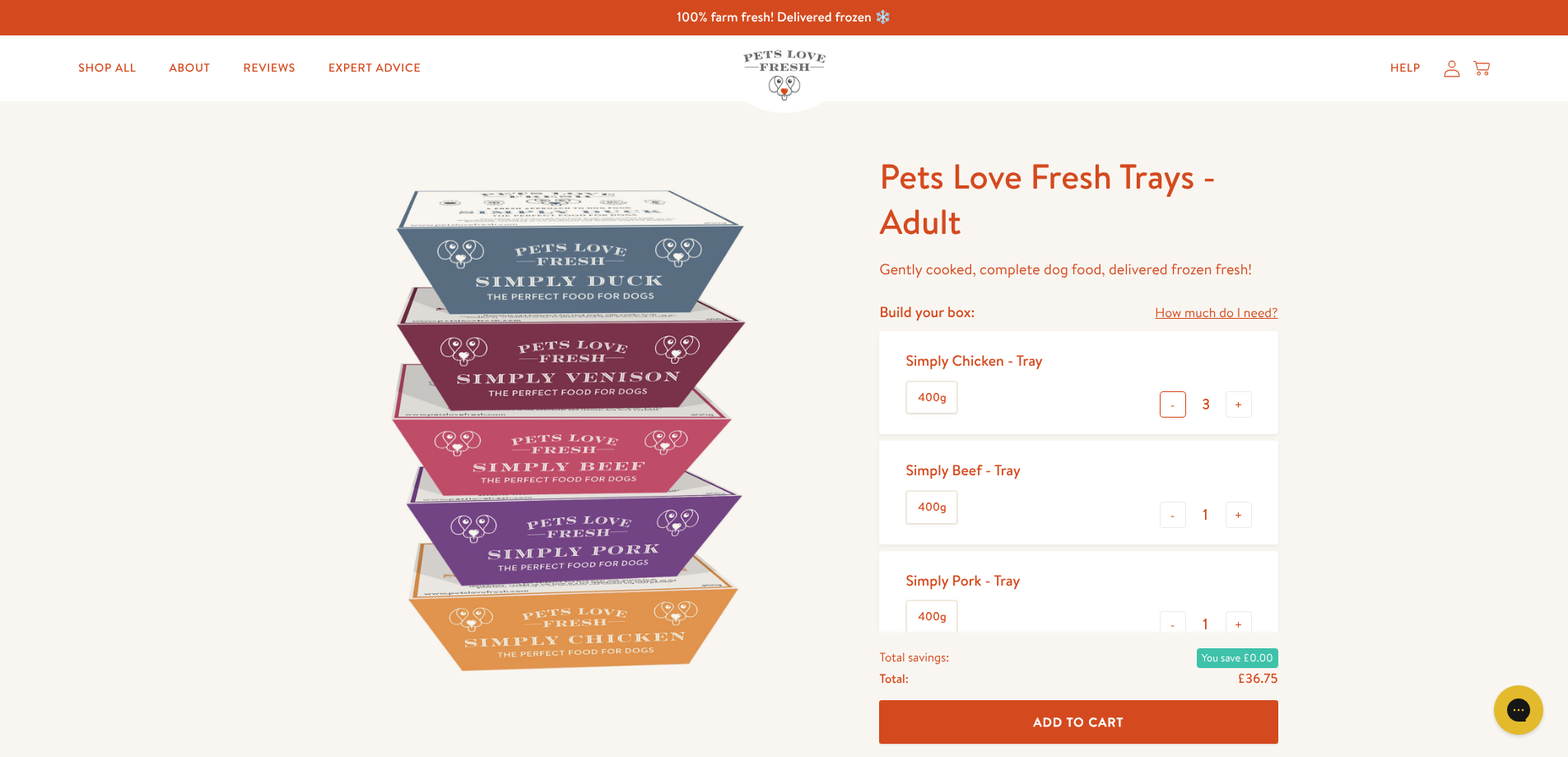
click at [1172, 401] on button "-" at bounding box center [1173, 405] width 27 height 27
type input "0"
click at [1172, 401] on button "-" at bounding box center [1173, 405] width 27 height 27
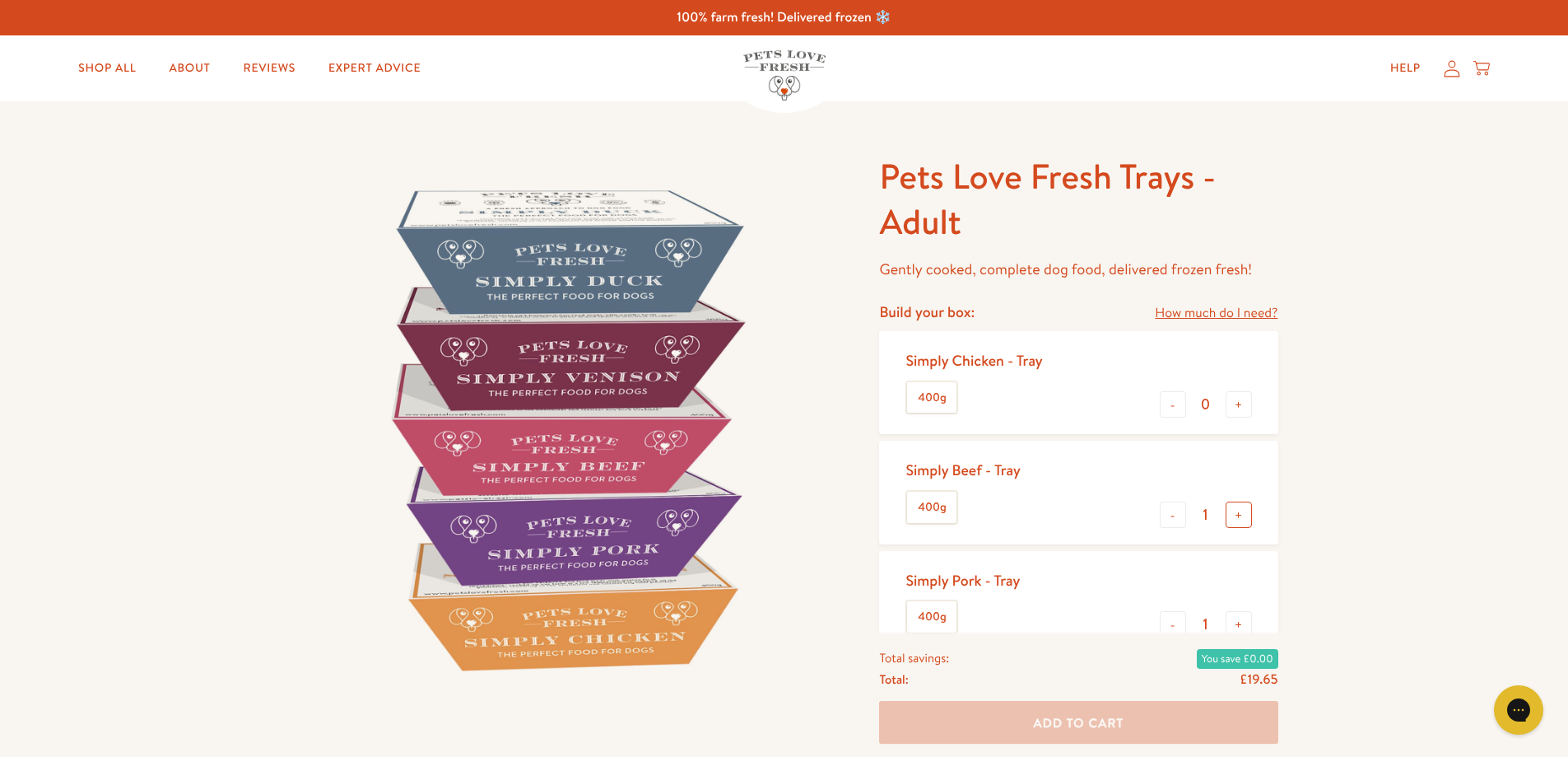
click at [1235, 518] on button "+" at bounding box center [1239, 515] width 27 height 27
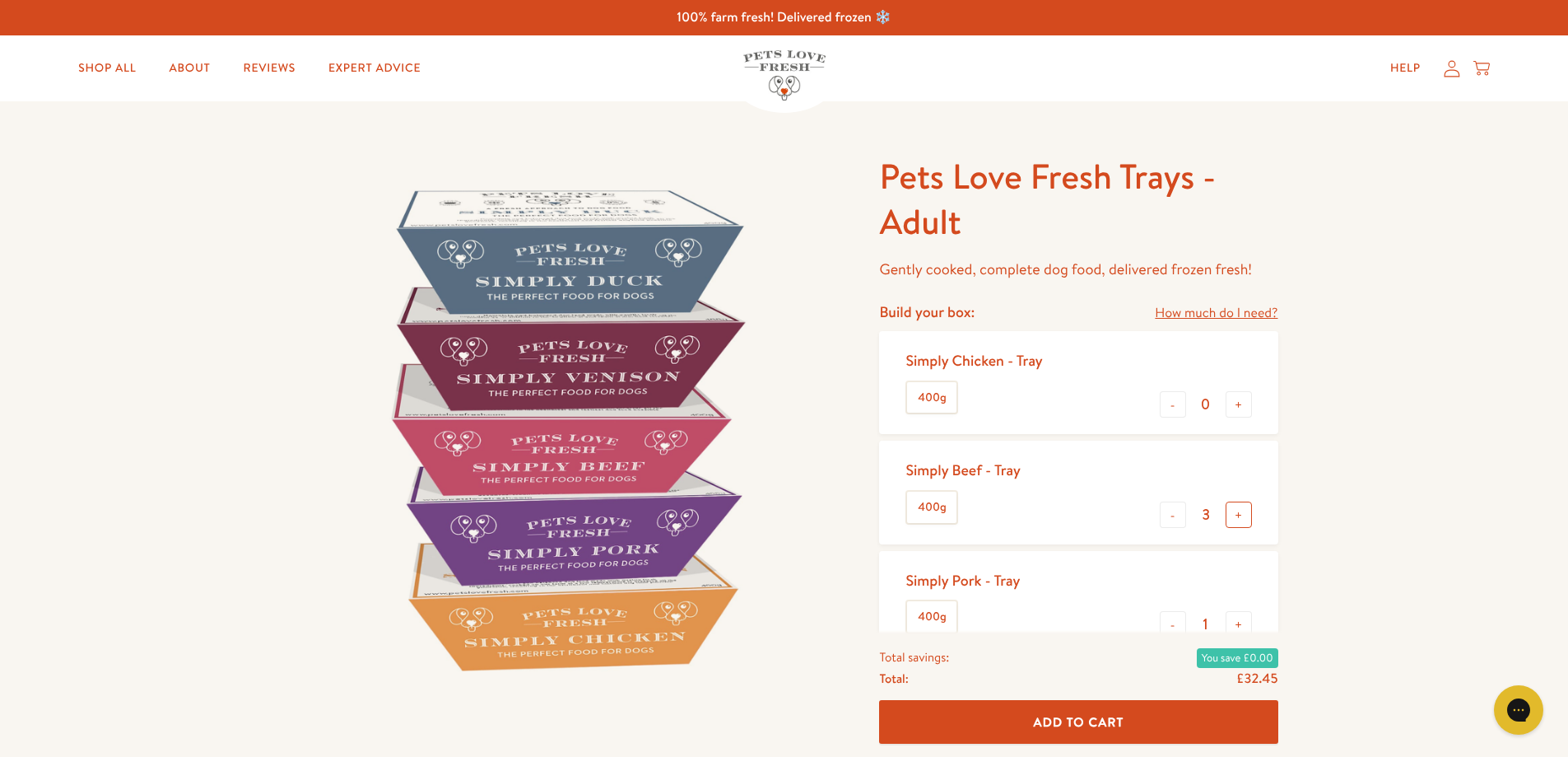
click at [1235, 518] on button "+" at bounding box center [1239, 515] width 27 height 27
type input "5"
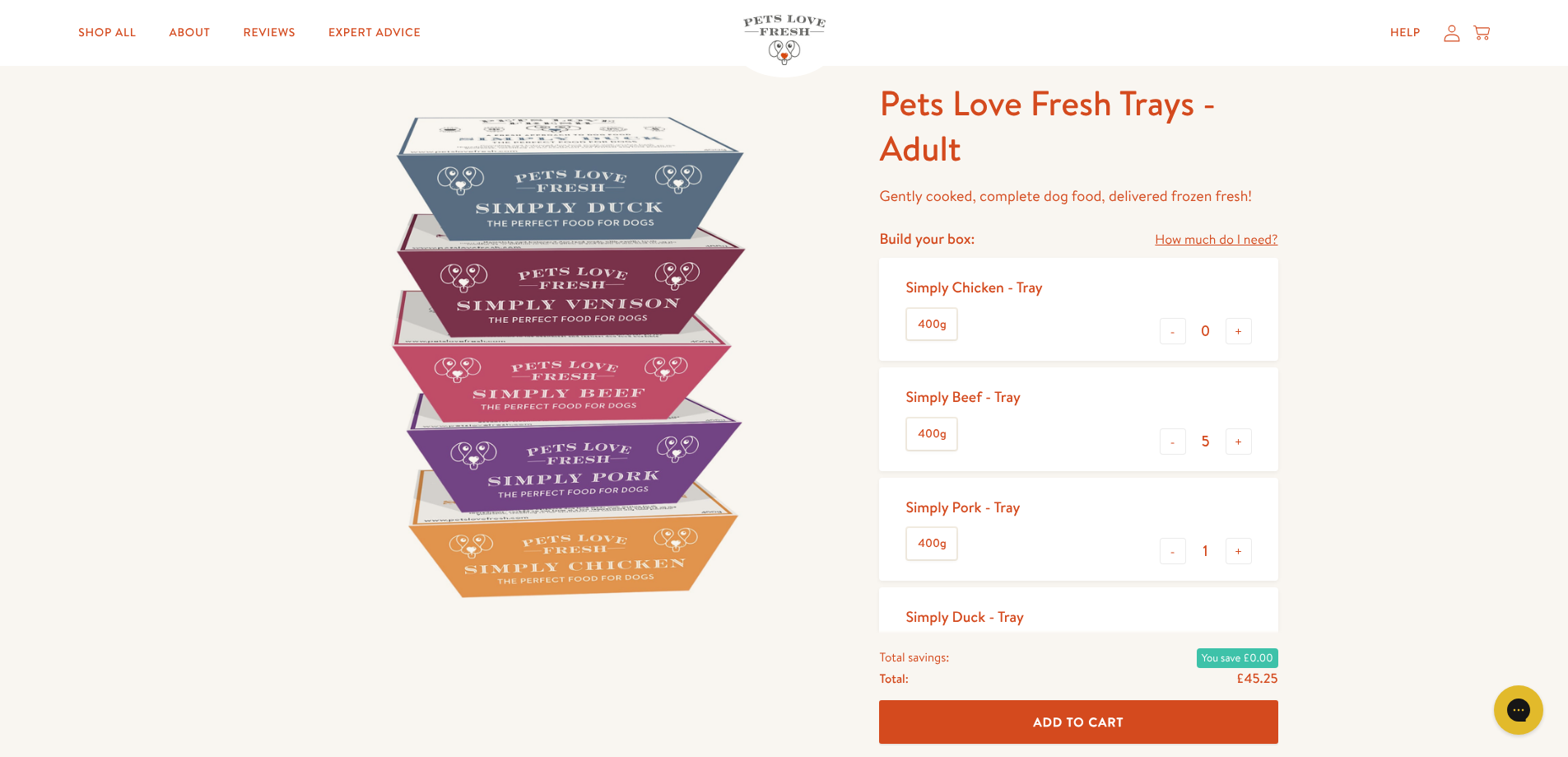
scroll to position [165, 0]
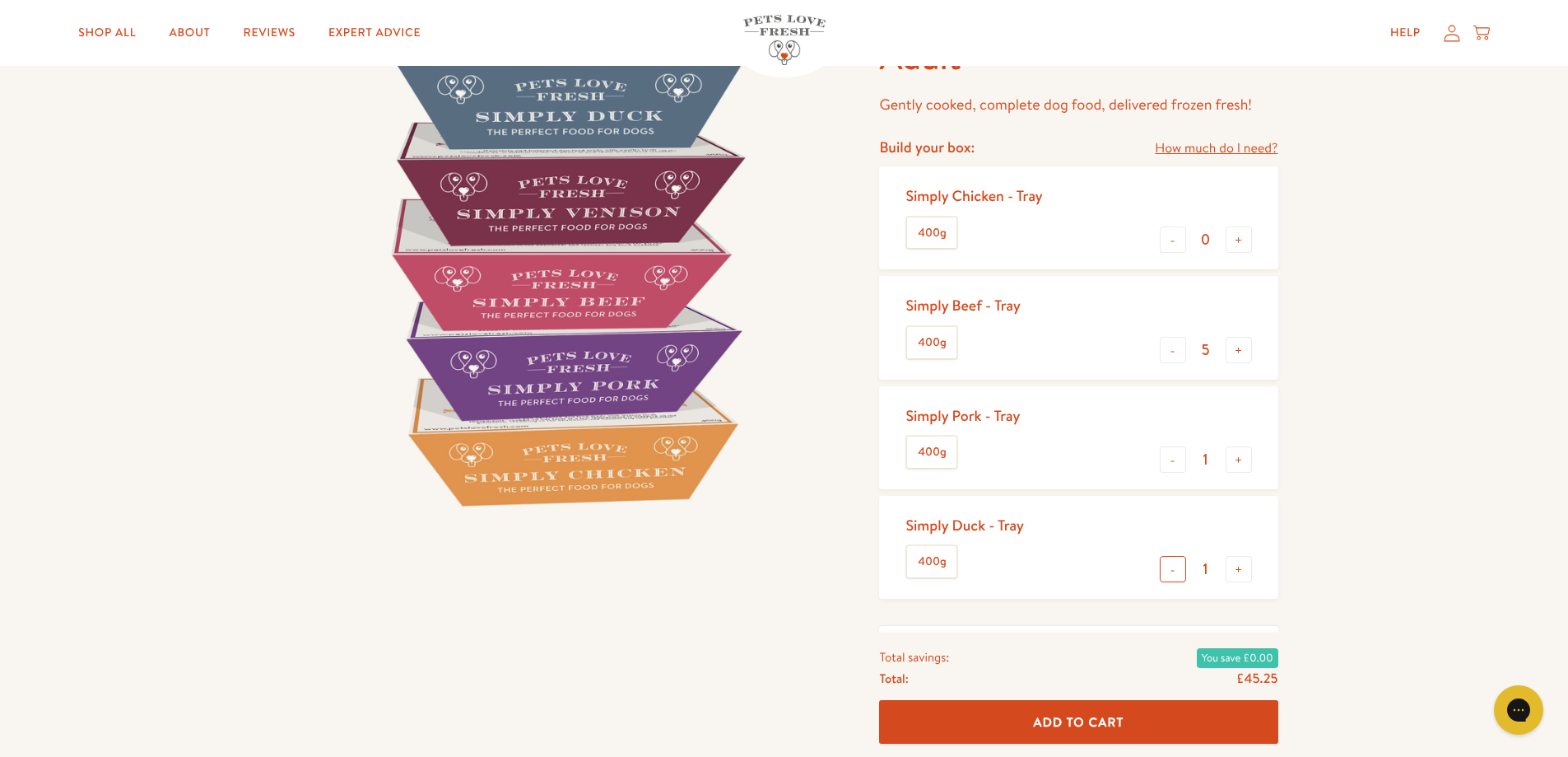
click at [1176, 570] on button "-" at bounding box center [1173, 569] width 27 height 27
type input "0"
click at [1176, 570] on button "-" at bounding box center [1173, 569] width 27 height 27
click at [1242, 470] on button "+" at bounding box center [1239, 460] width 27 height 27
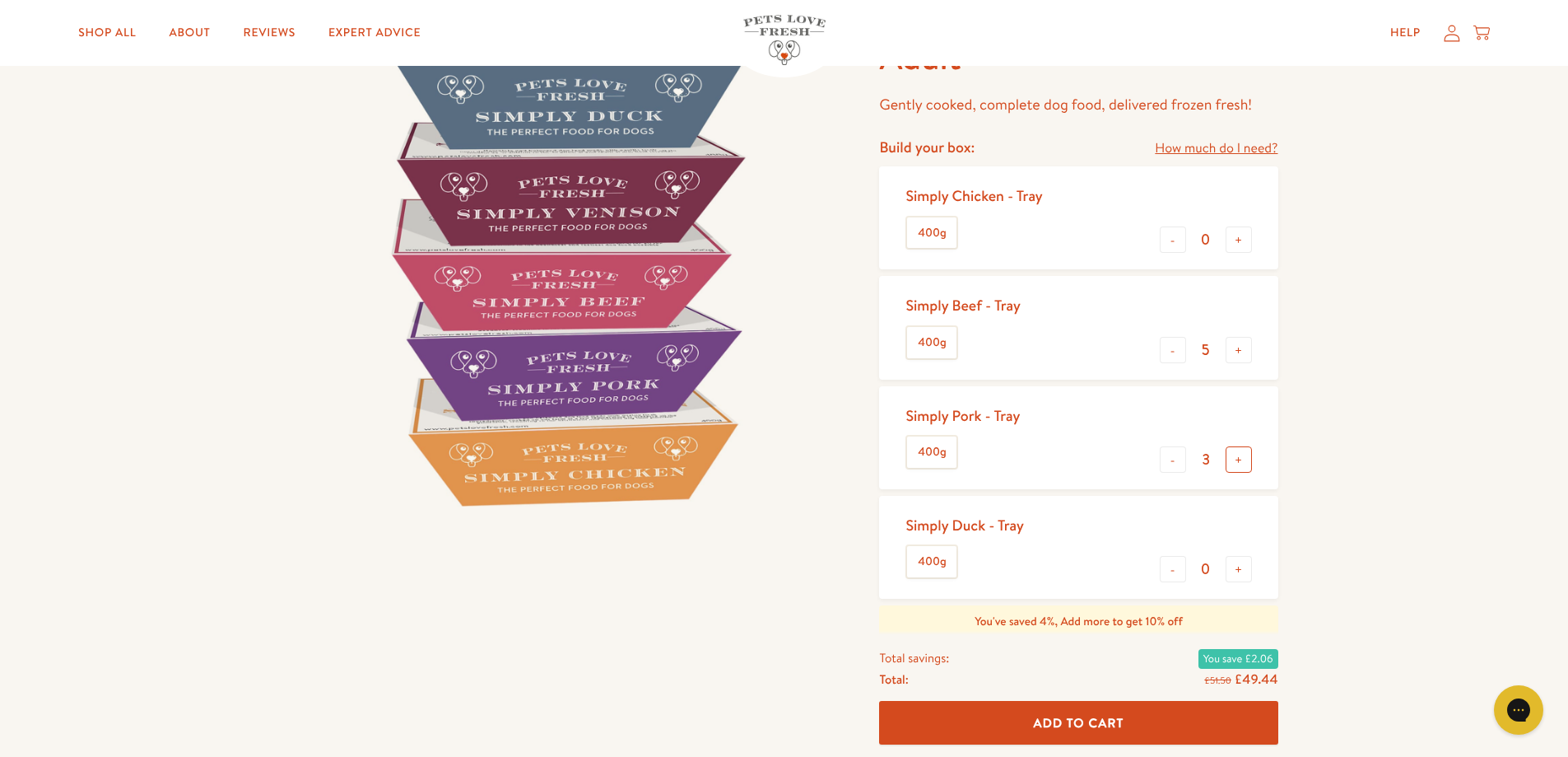
click at [1242, 470] on button "+" at bounding box center [1239, 460] width 27 height 27
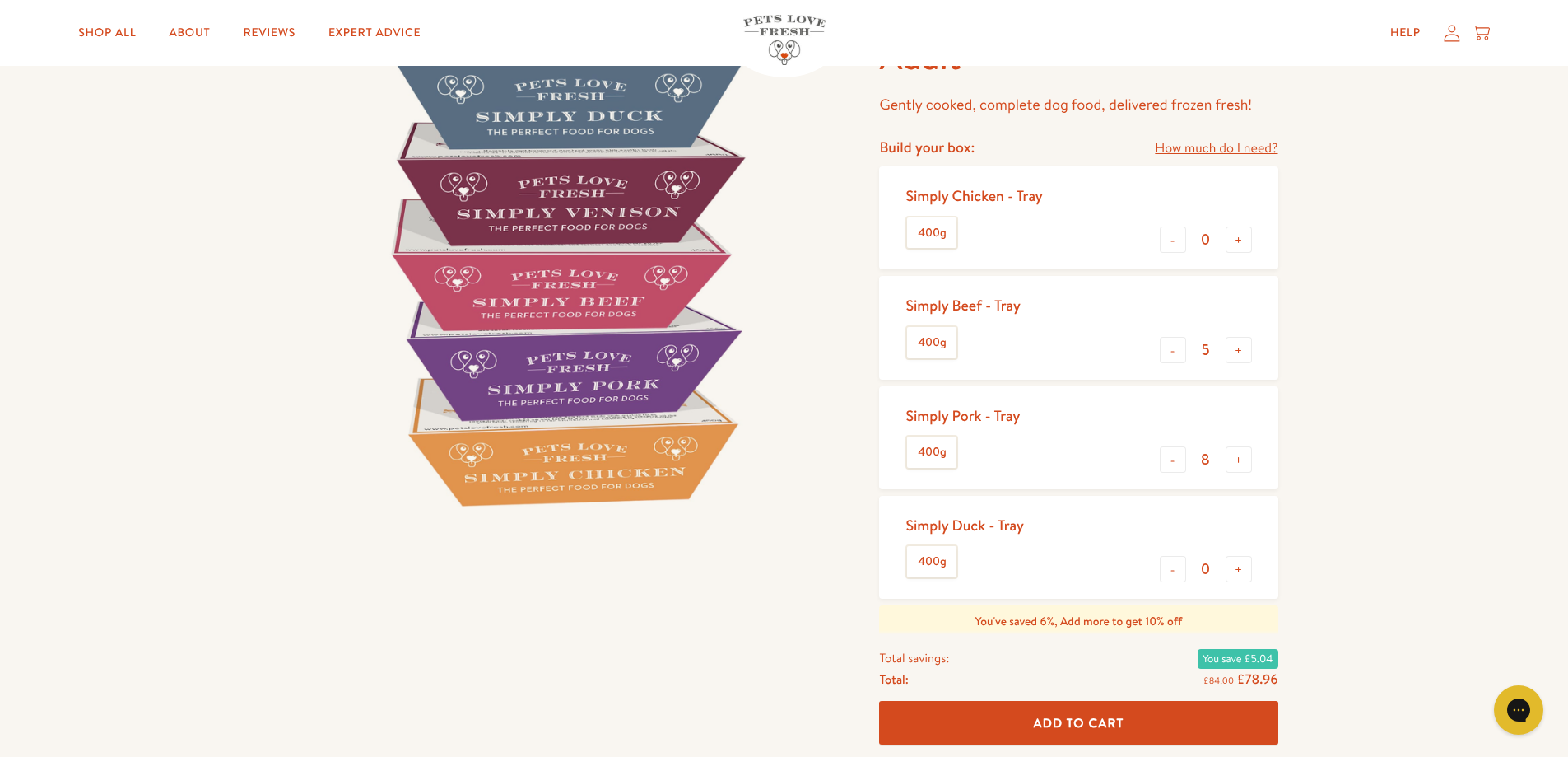
click at [1188, 458] on input "8" at bounding box center [1206, 460] width 40 height 18
click at [1180, 454] on button "-" at bounding box center [1173, 460] width 27 height 27
click at [1179, 454] on button "-" at bounding box center [1173, 460] width 27 height 27
type input "5"
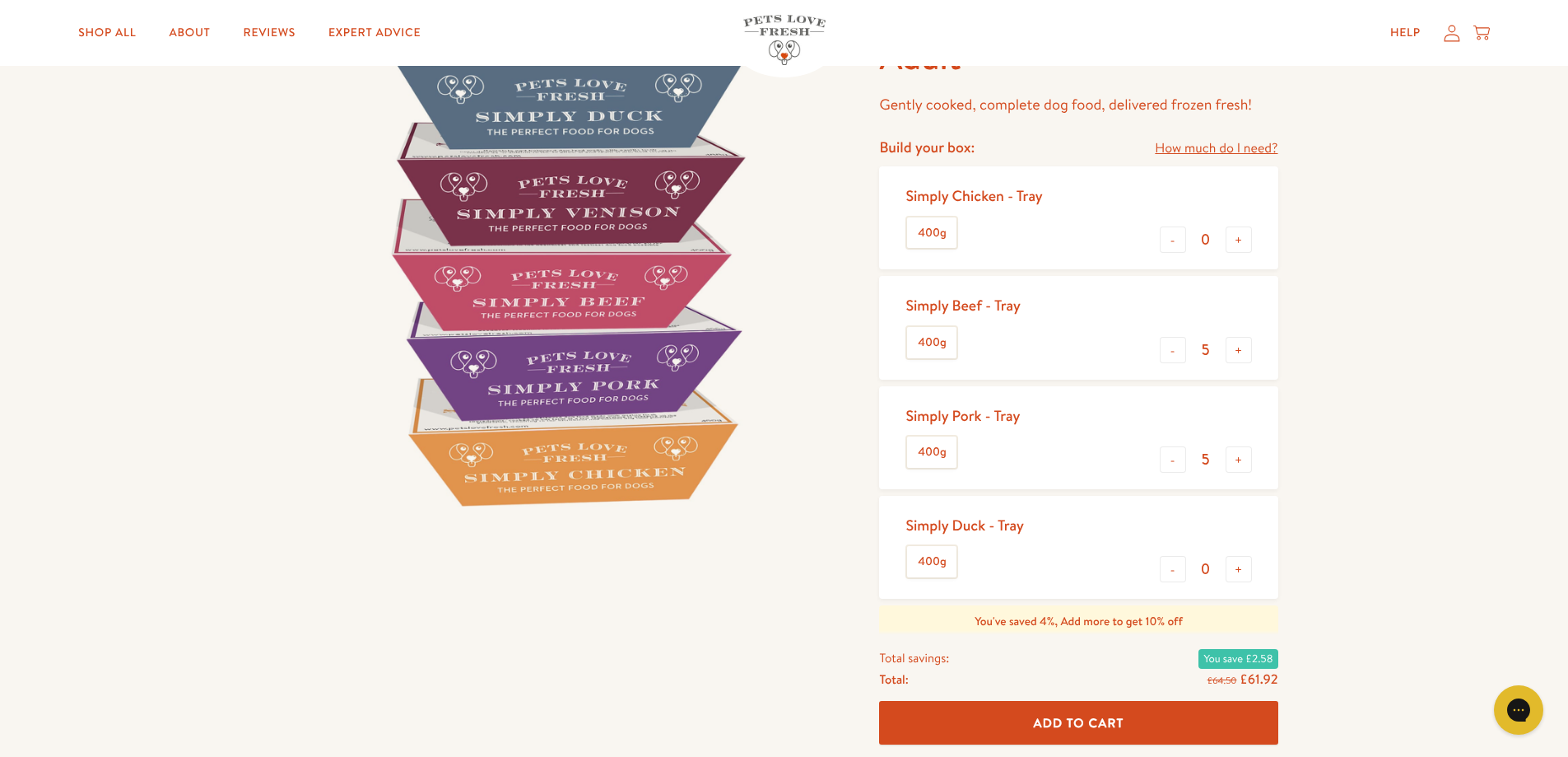
click at [1344, 475] on div "Pets Love Fresh Trays - Adult Gently cooked, complete dog food, delivered froze…" at bounding box center [784, 478] width 1568 height 1084
